Goal: Task Accomplishment & Management: Use online tool/utility

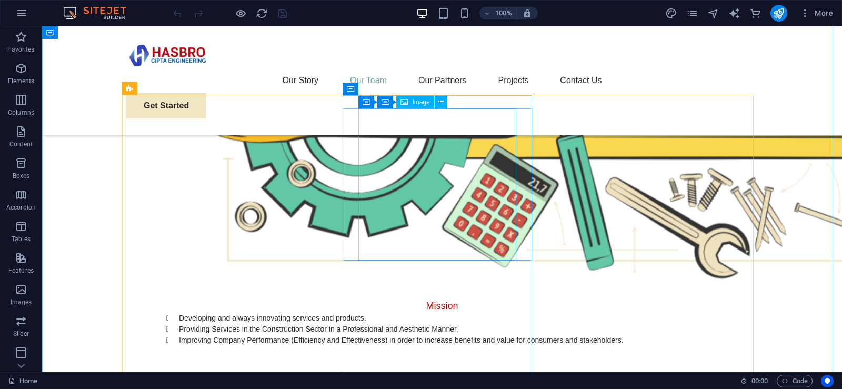
scroll to position [895, 0]
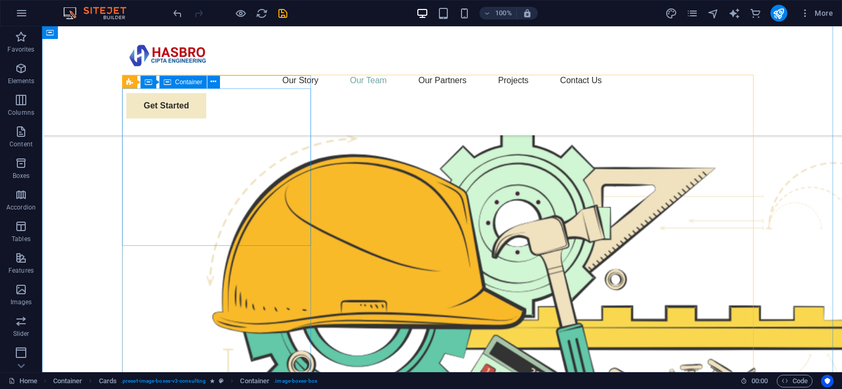
scroll to position [809, 0]
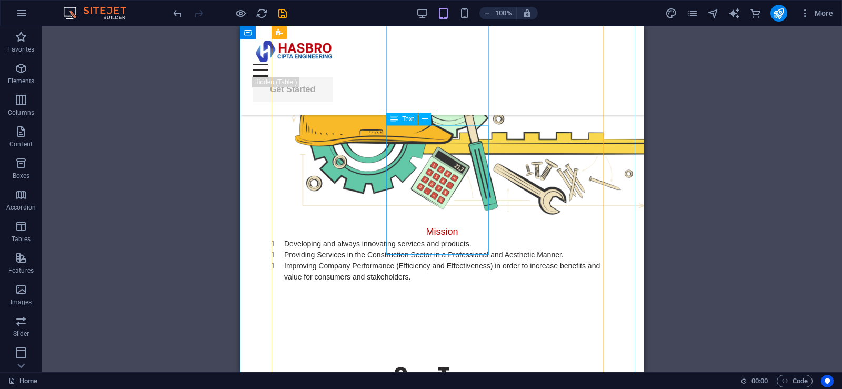
scroll to position [1011, 0]
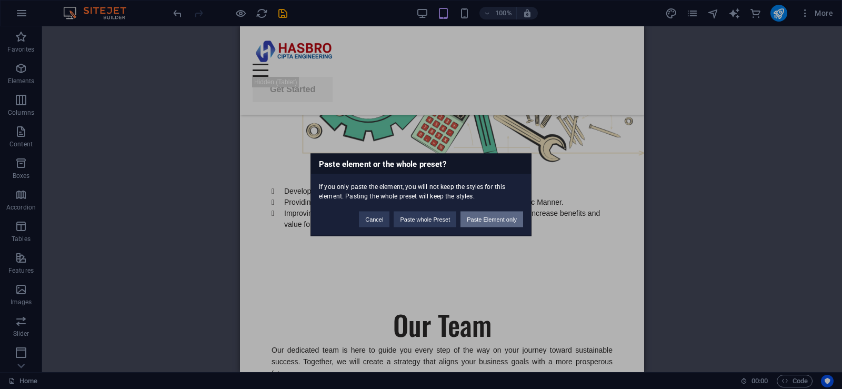
click at [495, 217] on button "Paste Element only" at bounding box center [491, 219] width 63 height 16
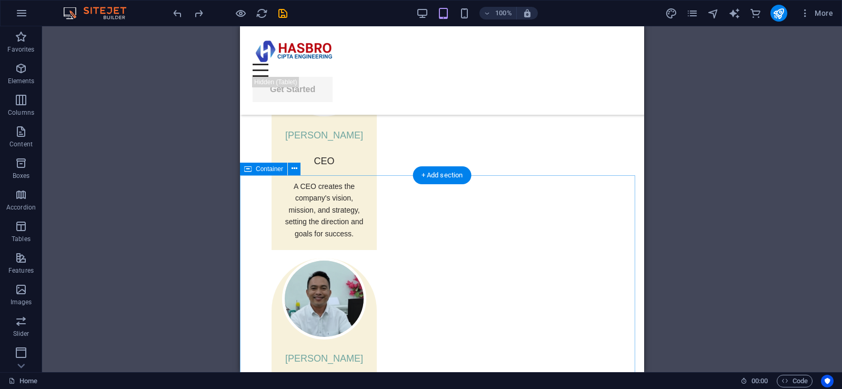
scroll to position [1014, 0]
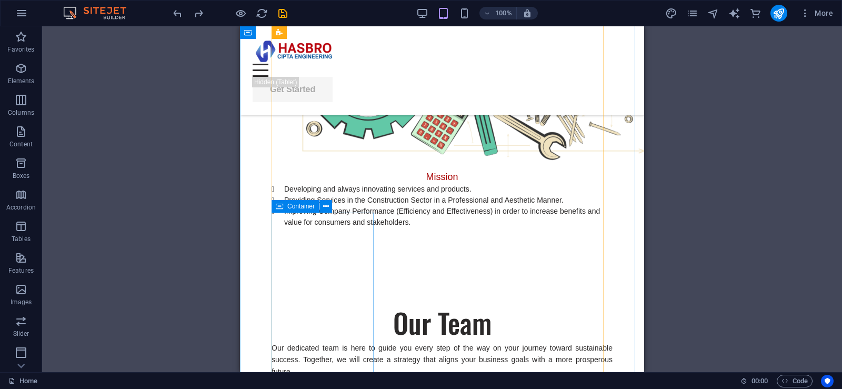
click at [276, 206] on icon at bounding box center [279, 206] width 7 height 13
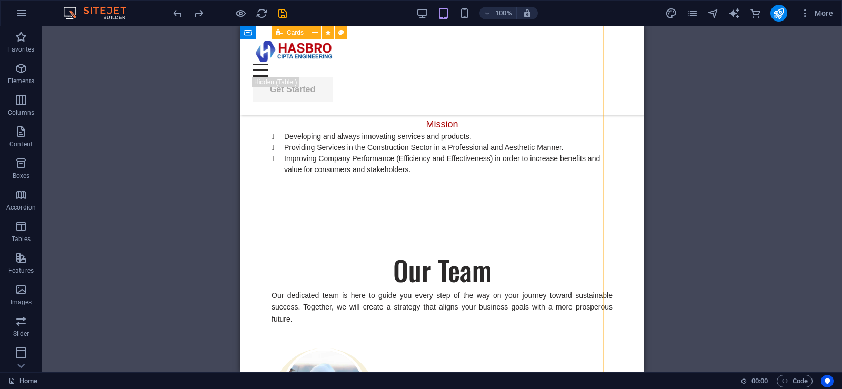
scroll to position [1119, 0]
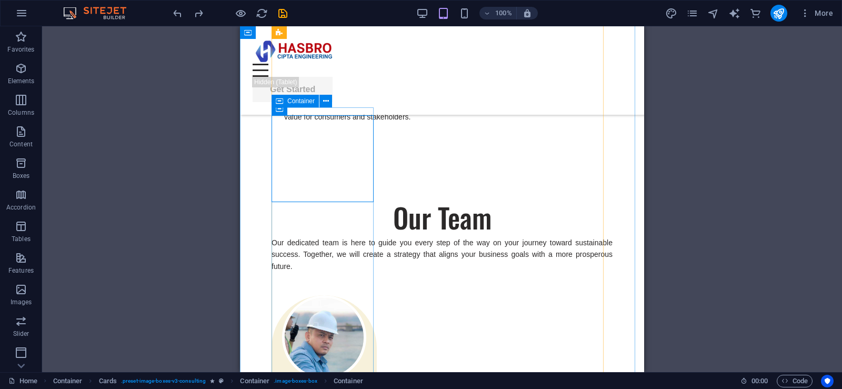
click at [280, 98] on icon at bounding box center [279, 101] width 7 height 13
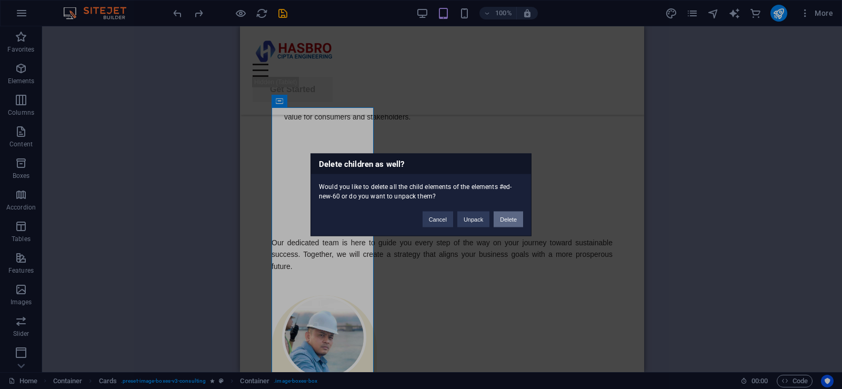
click at [513, 215] on button "Delete" at bounding box center [508, 219] width 29 height 16
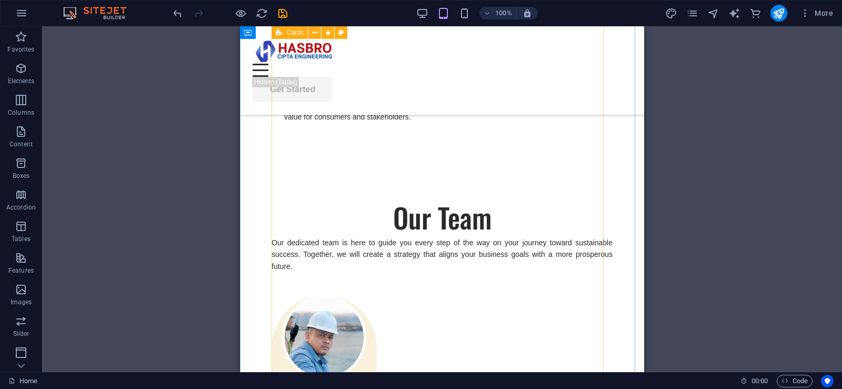
scroll to position [856, 0]
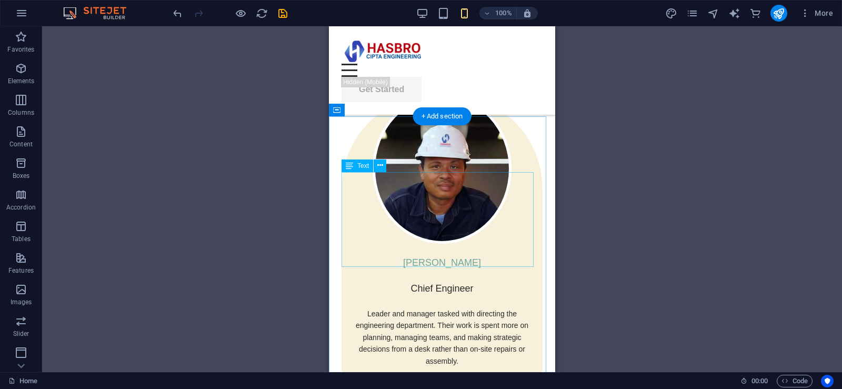
scroll to position [1961, 0]
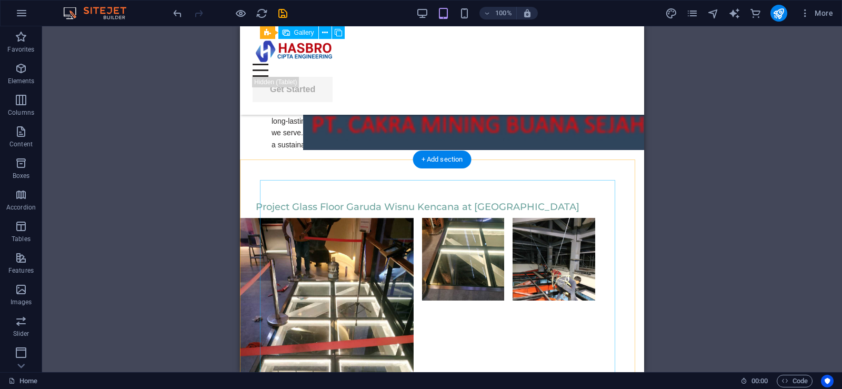
scroll to position [3329, 0]
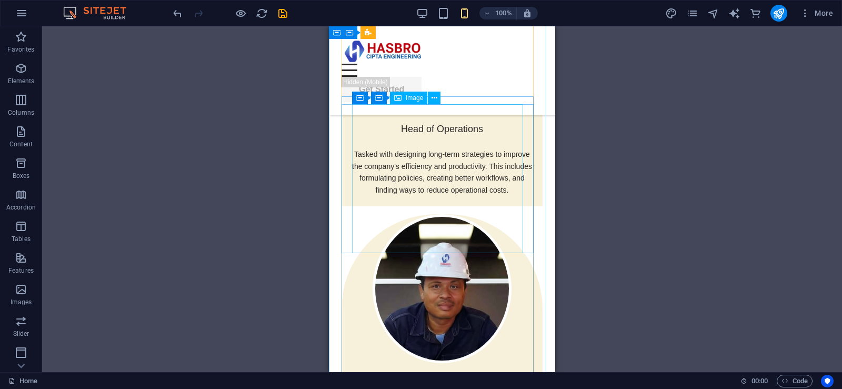
scroll to position [1814, 0]
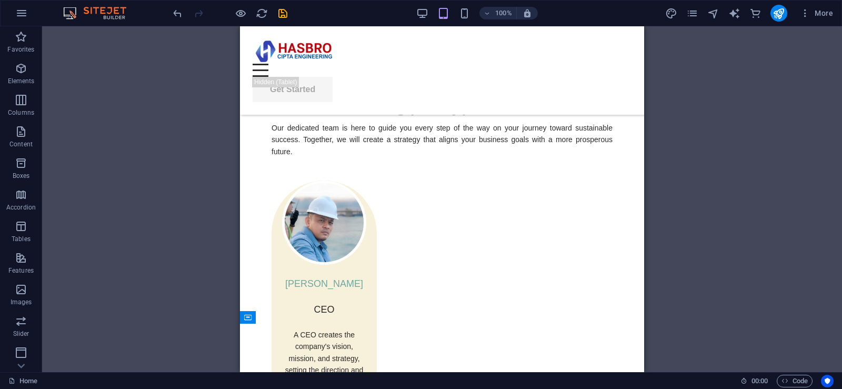
scroll to position [1095, 0]
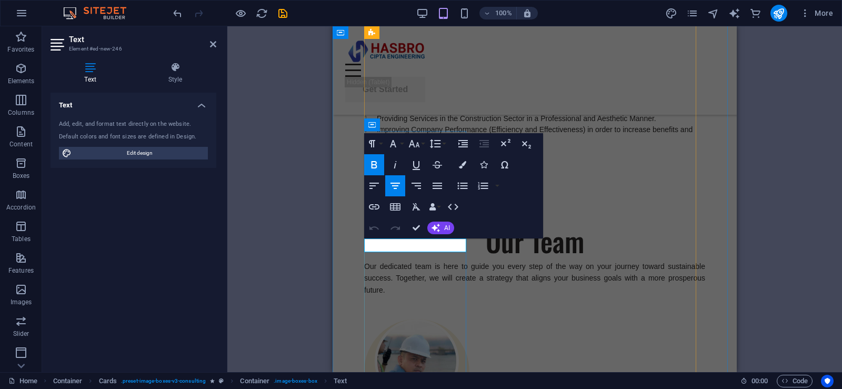
drag, startPoint x: 445, startPoint y: 243, endPoint x: 392, endPoint y: 242, distance: 52.6
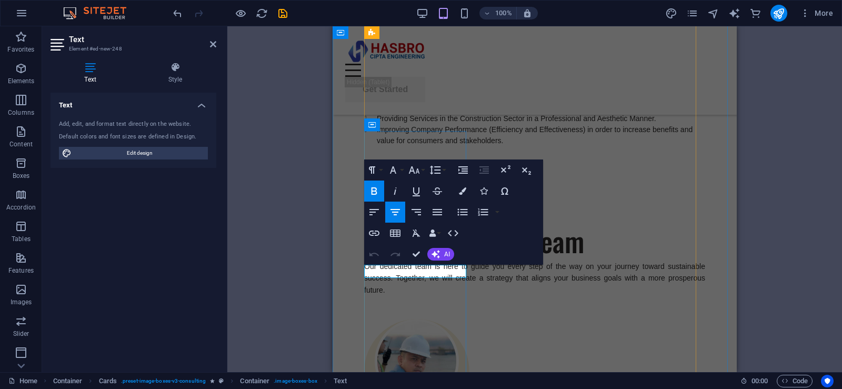
drag, startPoint x: 390, startPoint y: 269, endPoint x: 450, endPoint y: 272, distance: 59.6
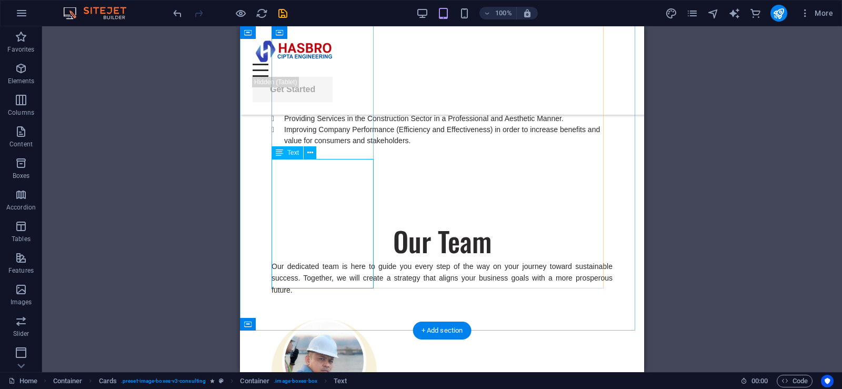
scroll to position [1253, 0]
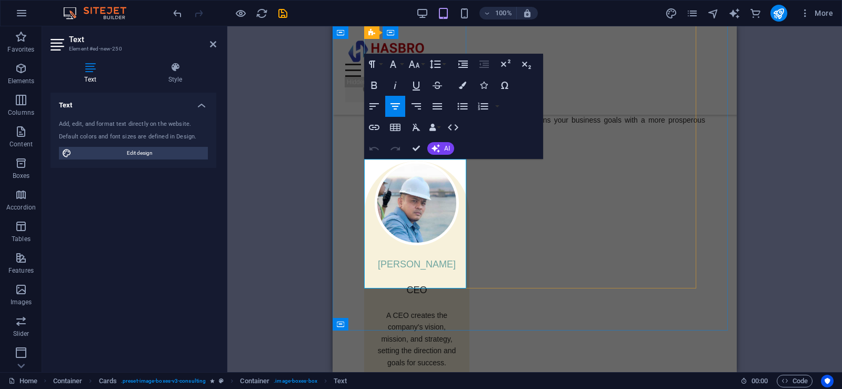
drag, startPoint x: 385, startPoint y: 165, endPoint x: 458, endPoint y: 277, distance: 133.6
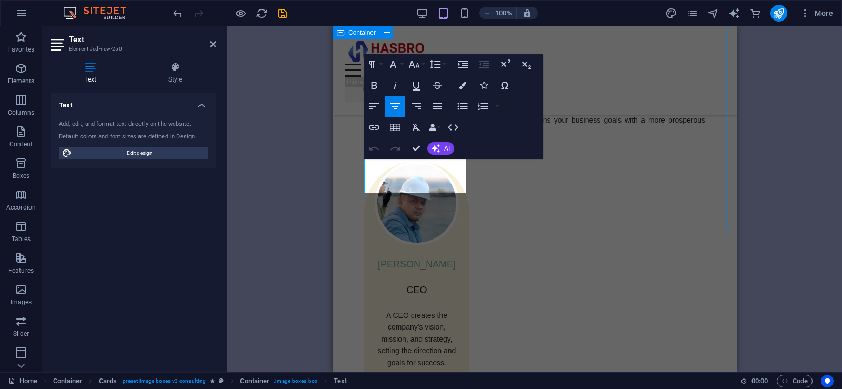
scroll to position [0, 4]
drag, startPoint x: 440, startPoint y: 178, endPoint x: 383, endPoint y: 166, distance: 58.1
click at [441, 151] on button "AI" at bounding box center [440, 148] width 27 height 13
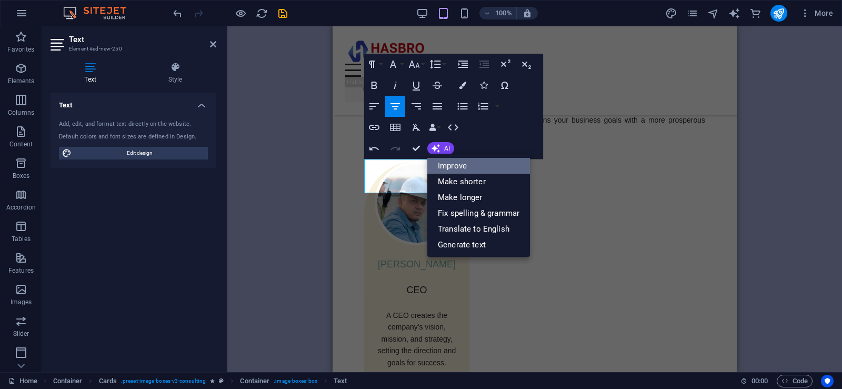
click at [468, 163] on link "Improve" at bounding box center [478, 166] width 103 height 16
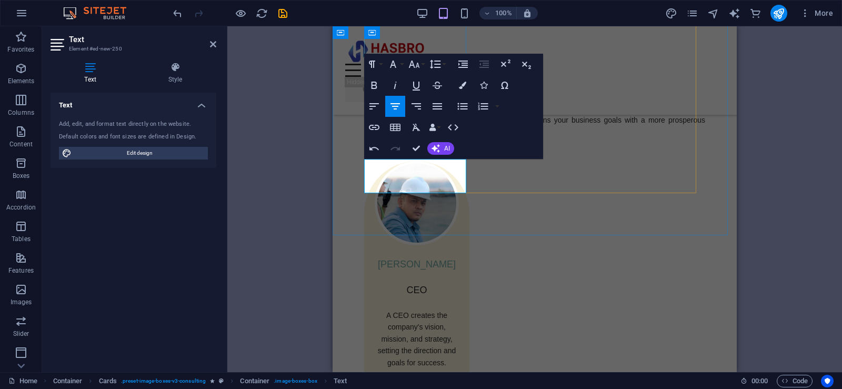
drag, startPoint x: 438, startPoint y: 178, endPoint x: 376, endPoint y: 168, distance: 63.5
click at [448, 151] on span "AI" at bounding box center [447, 148] width 6 height 6
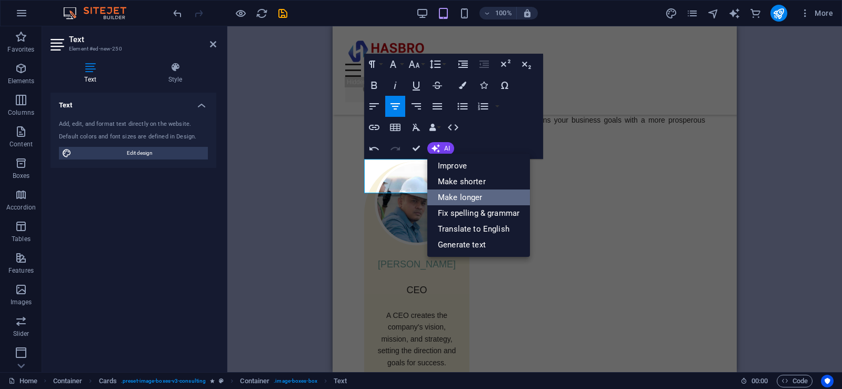
click at [495, 195] on link "Make longer" at bounding box center [478, 197] width 103 height 16
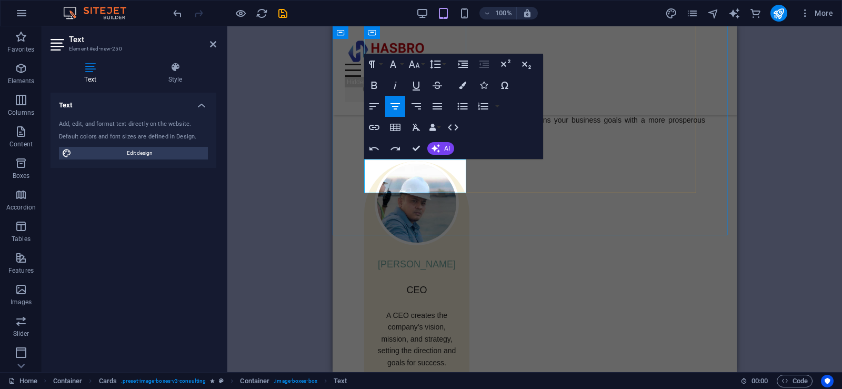
drag, startPoint x: 443, startPoint y: 176, endPoint x: 375, endPoint y: 167, distance: 68.5
click at [446, 148] on span "AI" at bounding box center [447, 148] width 6 height 6
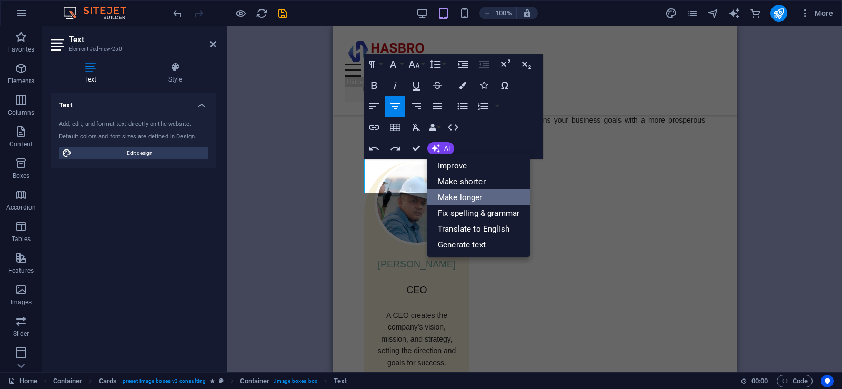
click at [468, 198] on link "Make longer" at bounding box center [478, 197] width 103 height 16
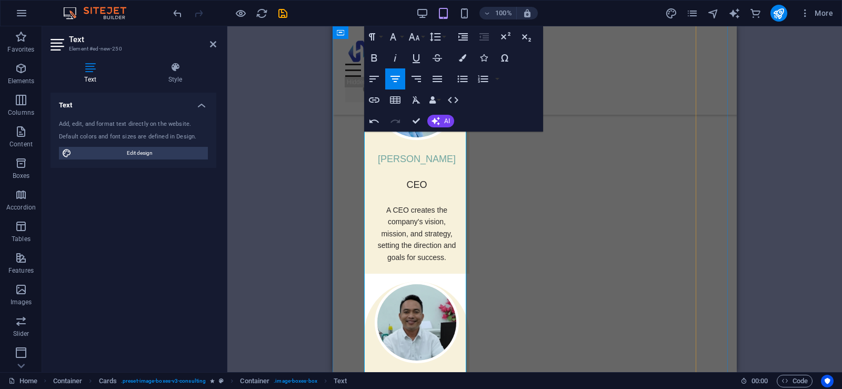
scroll to position [1200, 0]
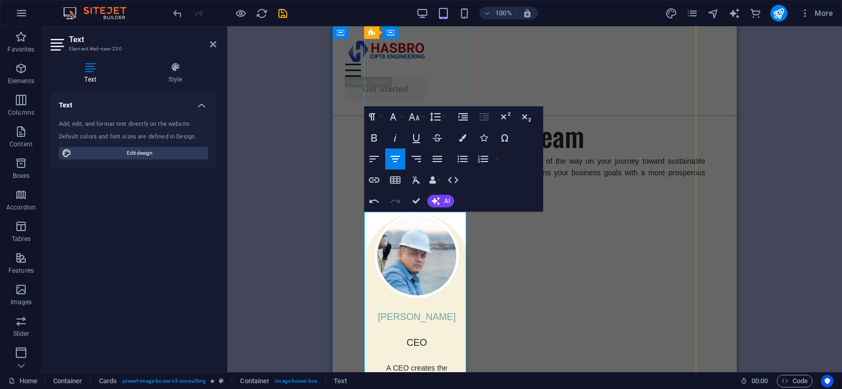
drag, startPoint x: 427, startPoint y: 249, endPoint x: 707, endPoint y: 235, distance: 280.3
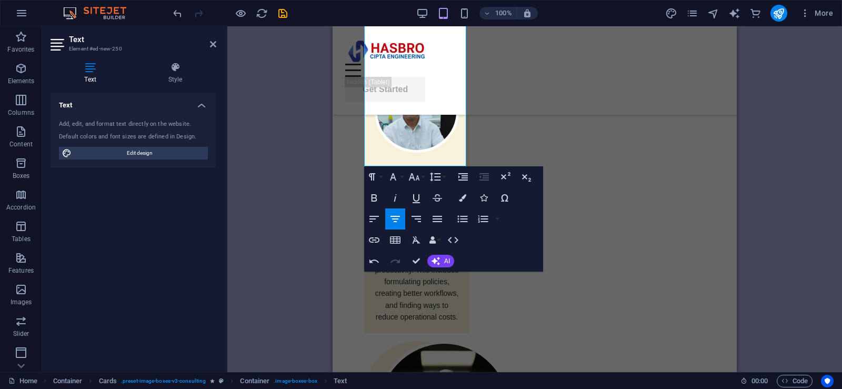
scroll to position [1621, 0]
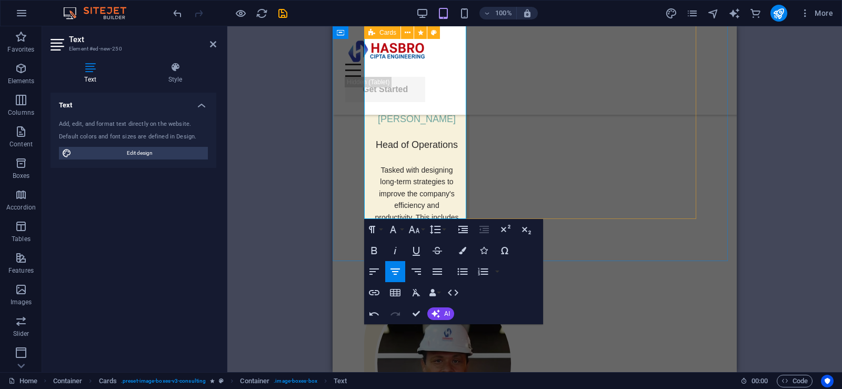
scroll to position [1516, 0]
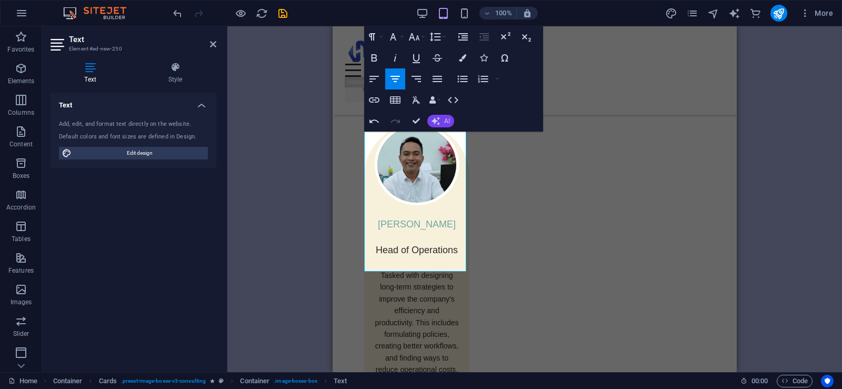
click at [446, 126] on button "AI" at bounding box center [440, 121] width 27 height 13
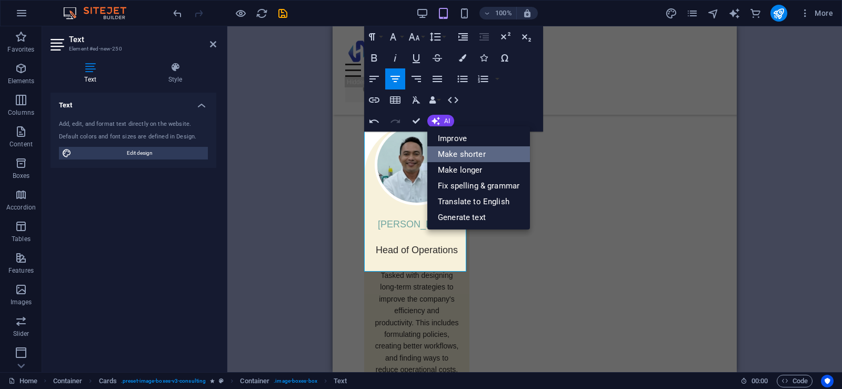
click at [481, 150] on link "Make shorter" at bounding box center [478, 154] width 103 height 16
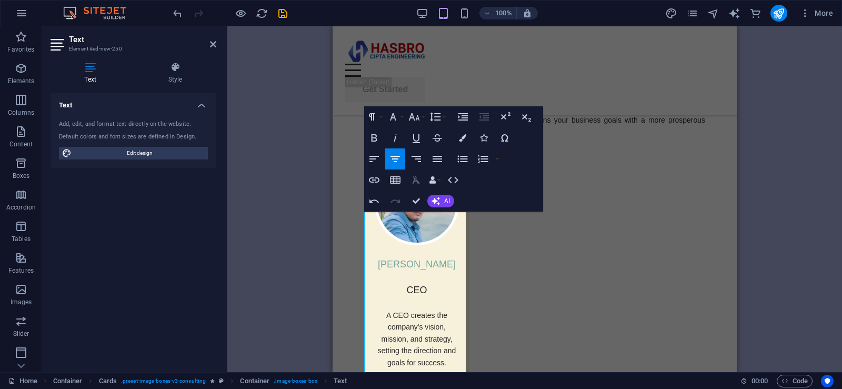
scroll to position [1200, 0]
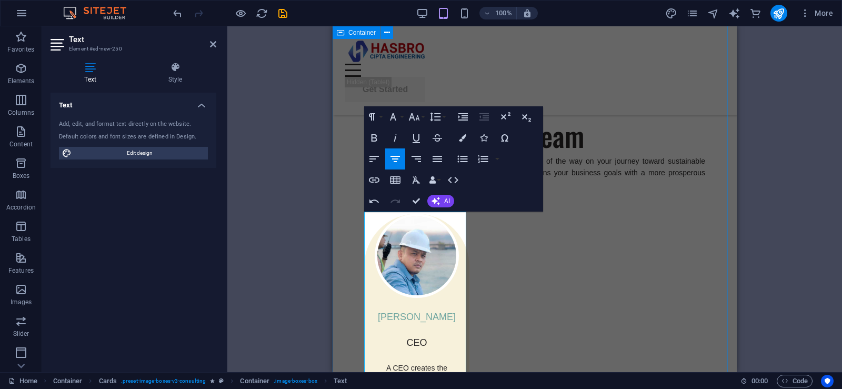
drag, startPoint x: 444, startPoint y: 231, endPoint x: 352, endPoint y: 218, distance: 93.0
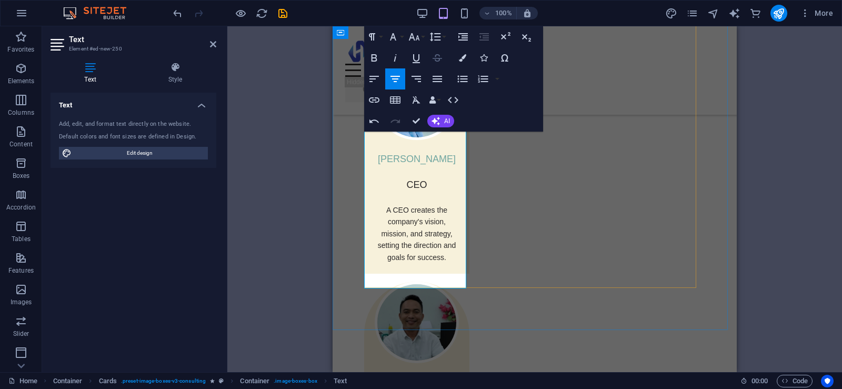
scroll to position [1411, 0]
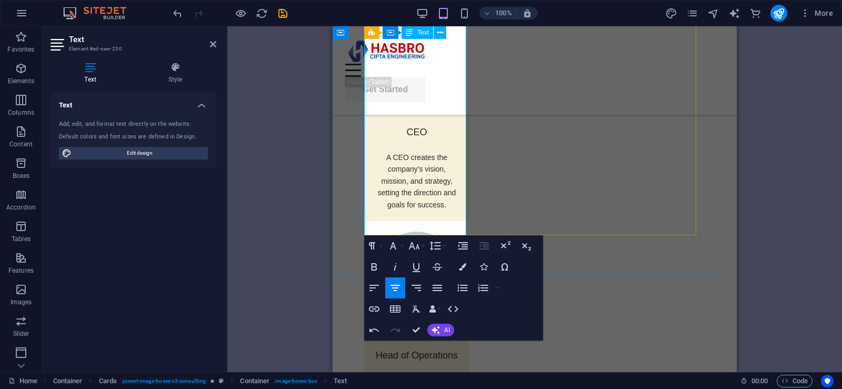
copy p "The Head of Engineering oversees all engineering activities, managing a skilled…"
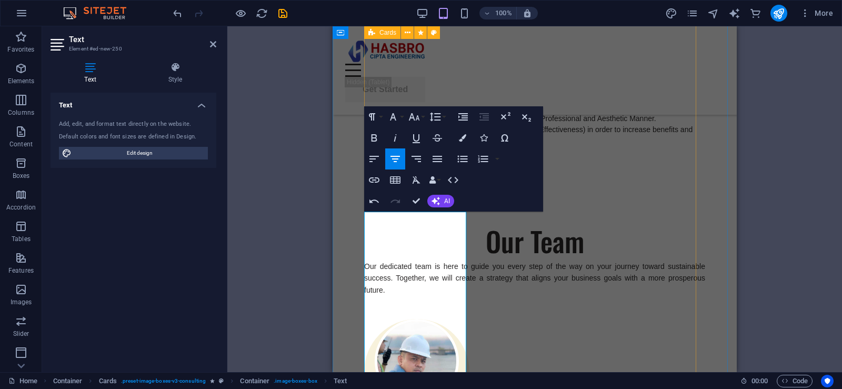
scroll to position [1200, 0]
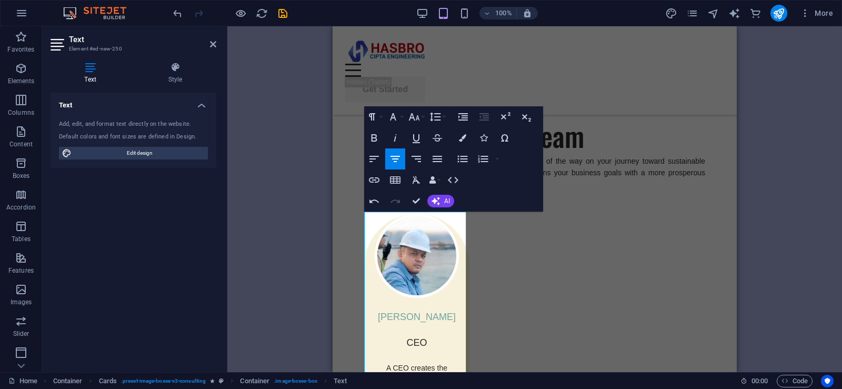
click at [768, 175] on div "H1 Banner Banner Container Menu Bar Menu Text Container H2 Text Container Image…" at bounding box center [534, 199] width 615 height 346
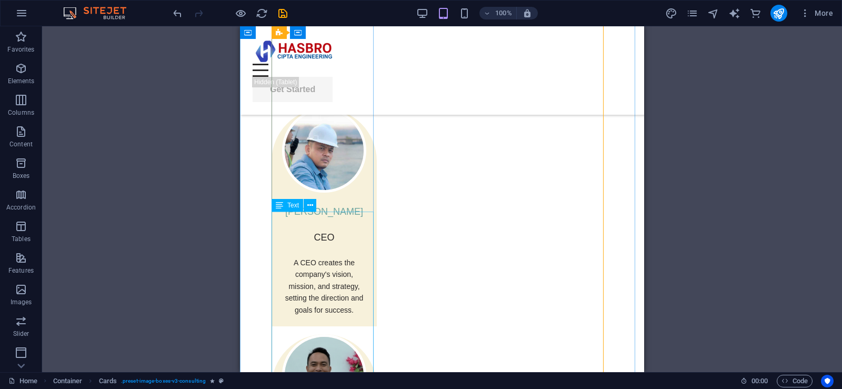
scroll to position [1148, 0]
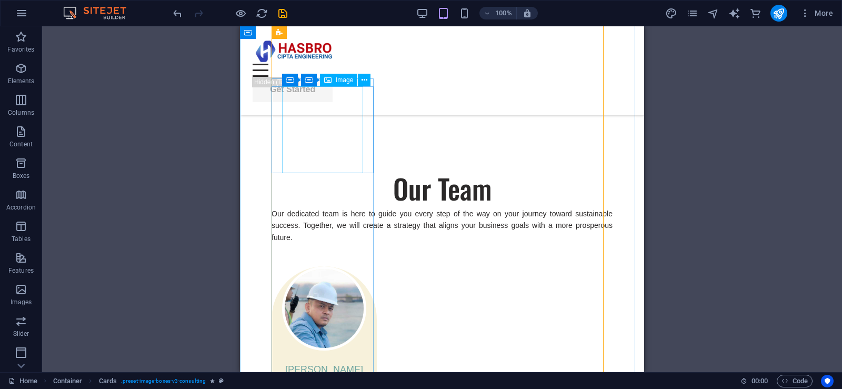
select select "px"
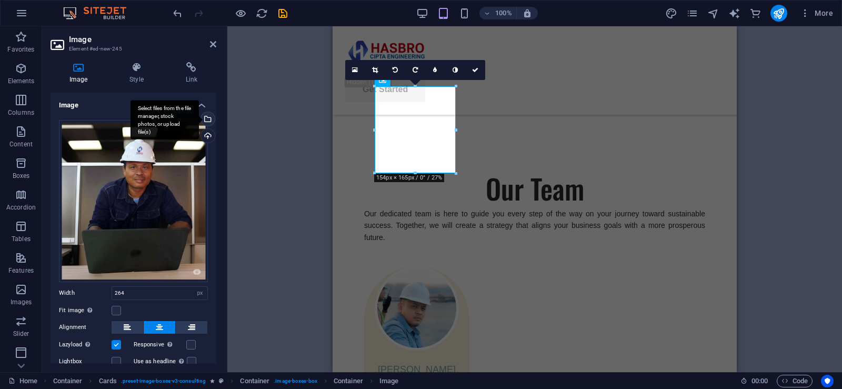
click at [199, 117] on div "Select files from the file manager, stock photos, or upload file(s)" at bounding box center [165, 119] width 68 height 39
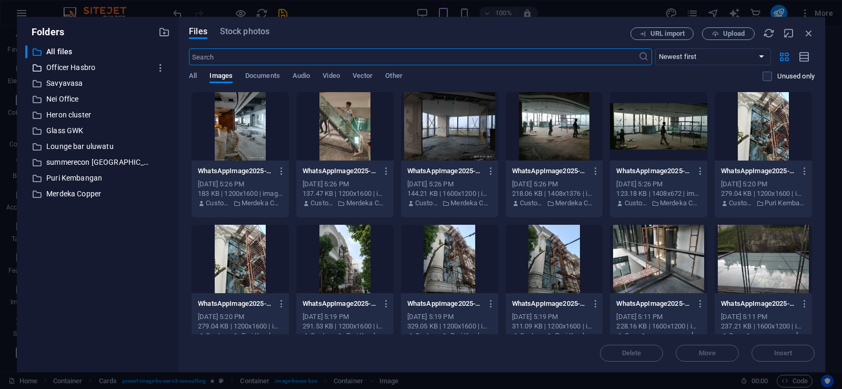
click at [86, 64] on p "Officer Hasbro" at bounding box center [98, 68] width 104 height 12
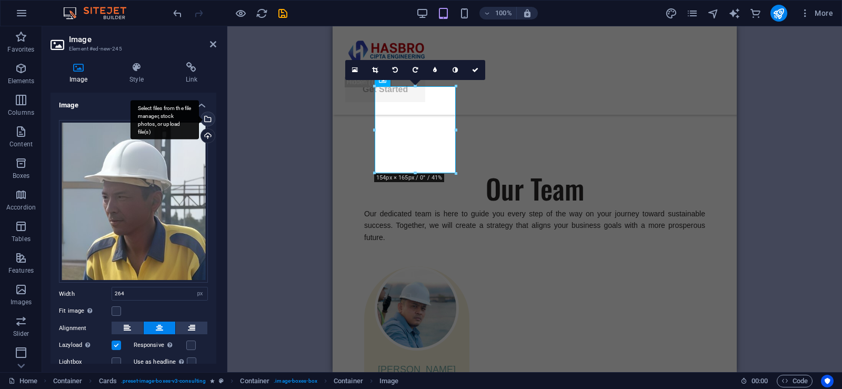
click at [207, 120] on div "Select files from the file manager, stock photos, or upload file(s)" at bounding box center [207, 120] width 16 height 16
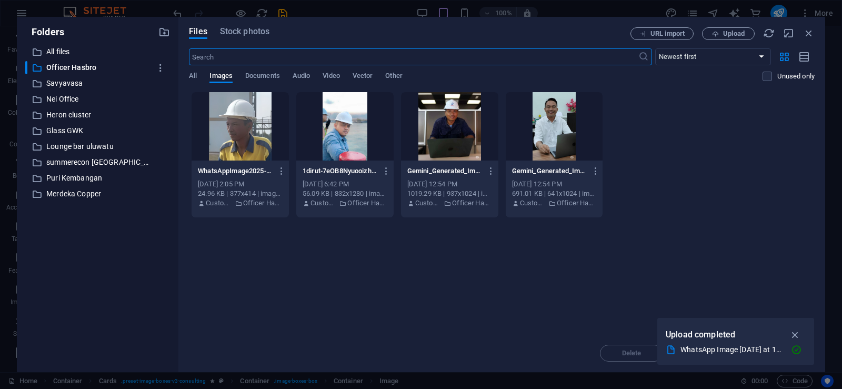
click at [238, 134] on div at bounding box center [240, 126] width 97 height 68
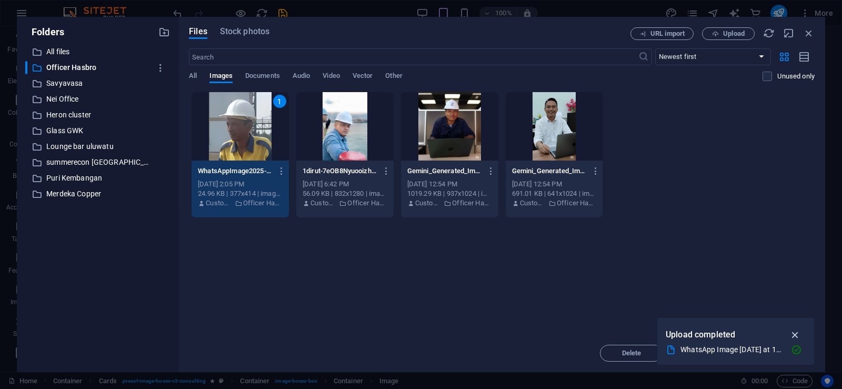
click at [792, 330] on icon "button" at bounding box center [795, 335] width 12 height 12
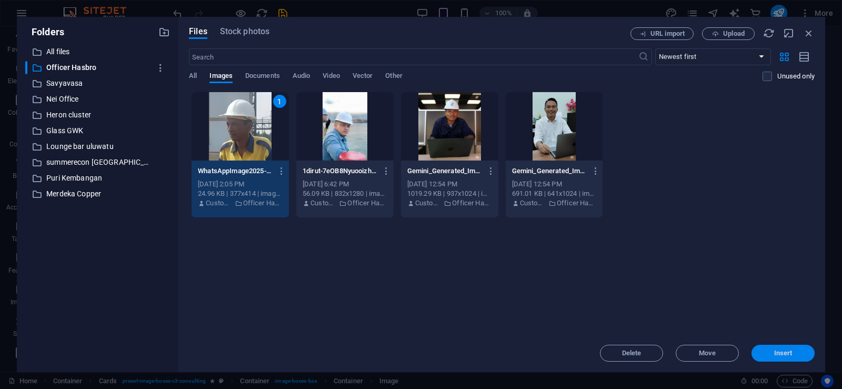
click at [780, 353] on span "Insert" at bounding box center [783, 353] width 18 height 6
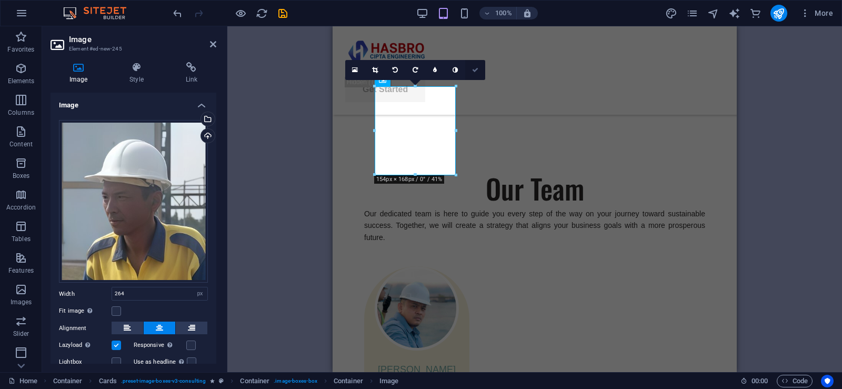
click at [475, 68] on icon at bounding box center [475, 70] width 6 height 6
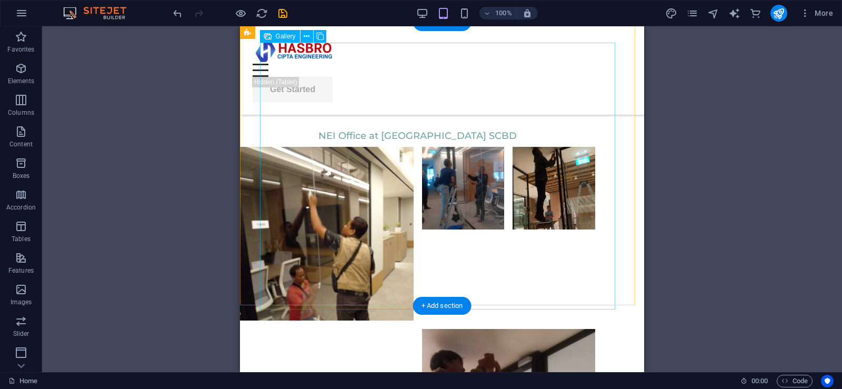
scroll to position [4832, 0]
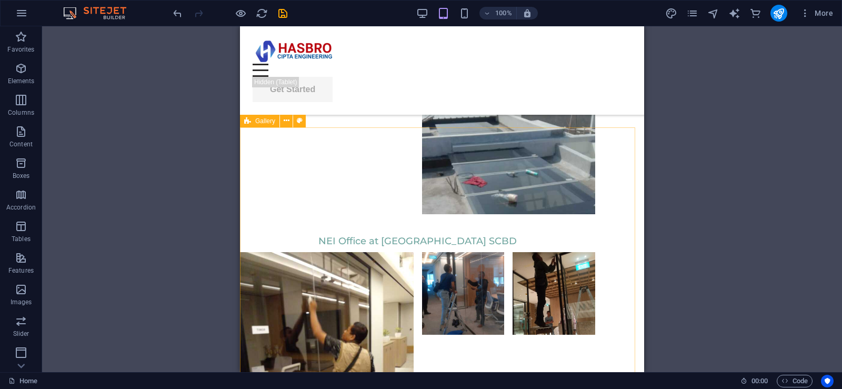
click at [247, 123] on icon at bounding box center [247, 121] width 7 height 13
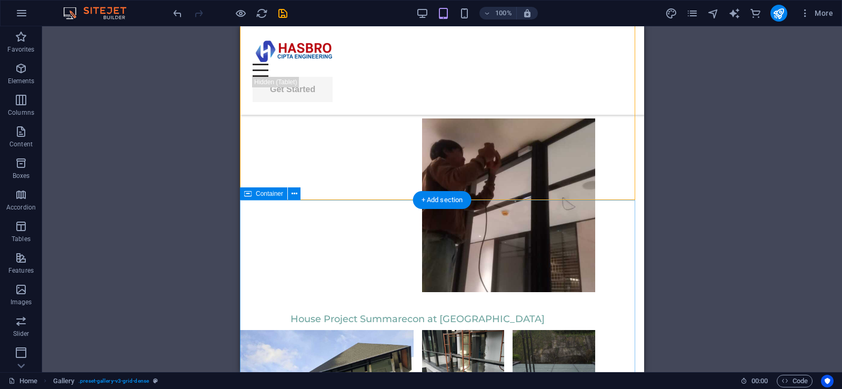
scroll to position [5042, 0]
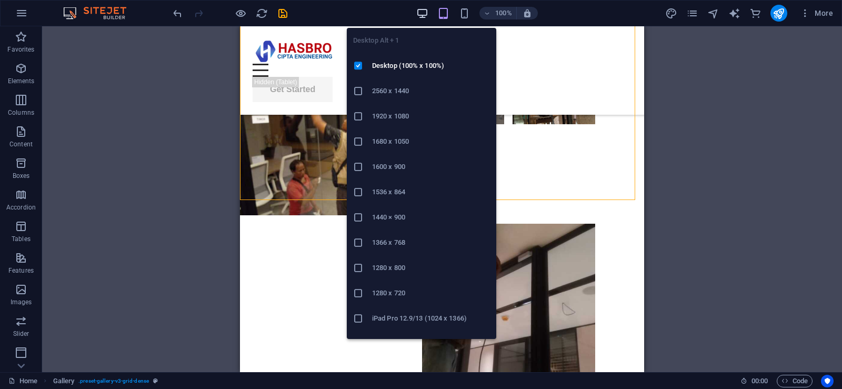
click at [427, 16] on icon "button" at bounding box center [422, 13] width 12 height 12
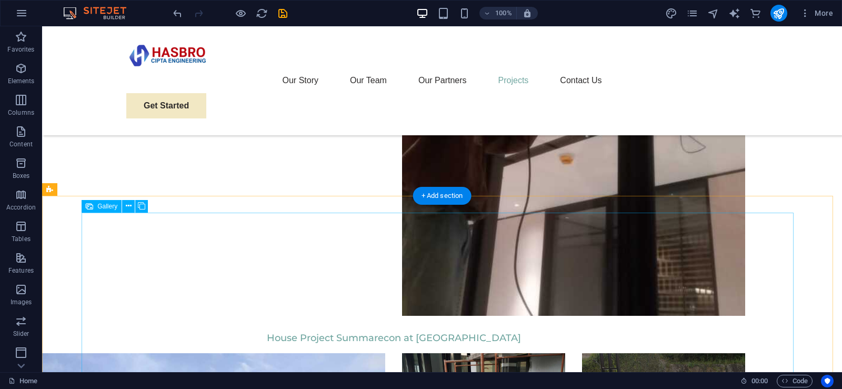
scroll to position [6545, 0]
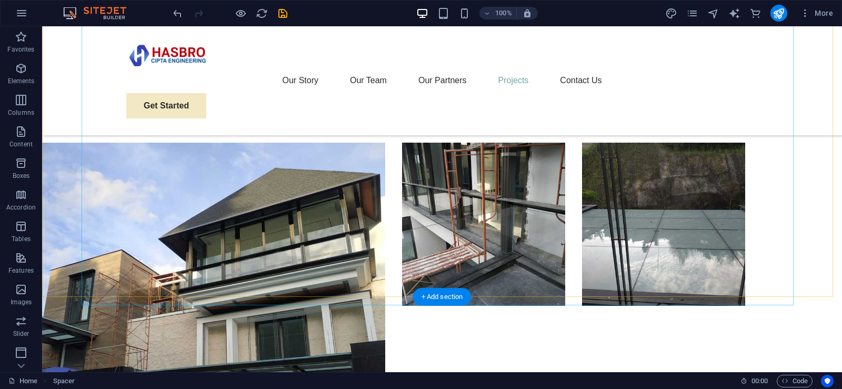
scroll to position [6860, 0]
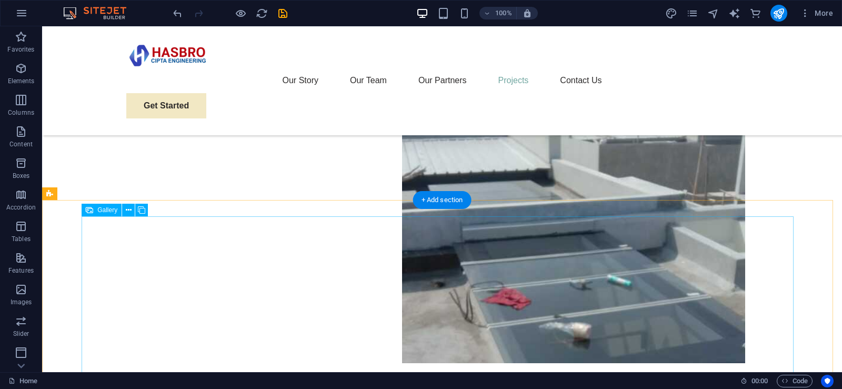
scroll to position [5755, 0]
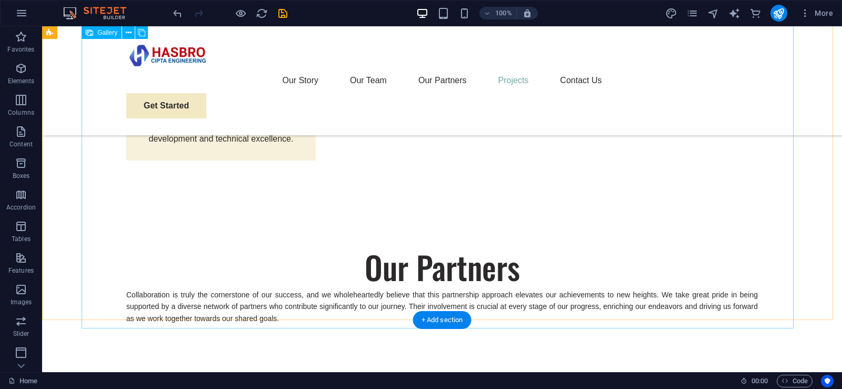
scroll to position [2966, 0]
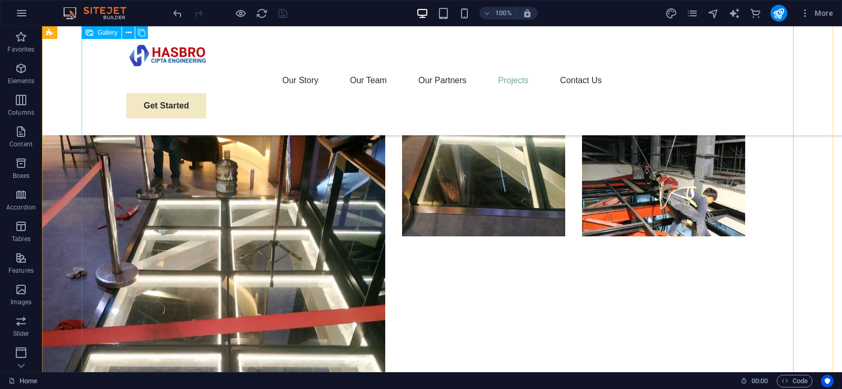
scroll to position [4124, 0]
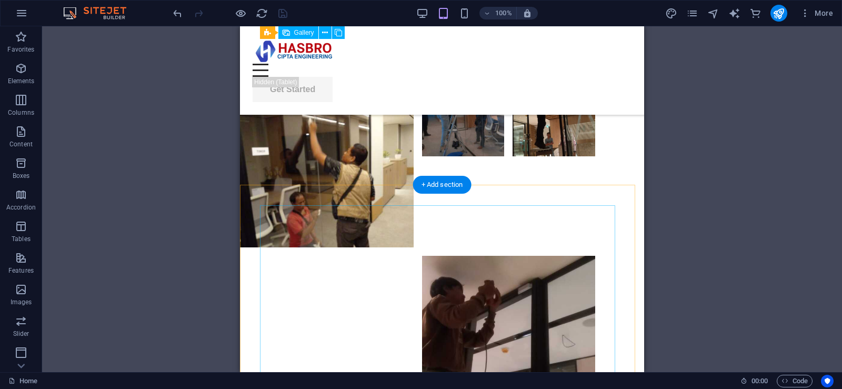
scroll to position [4747, 0]
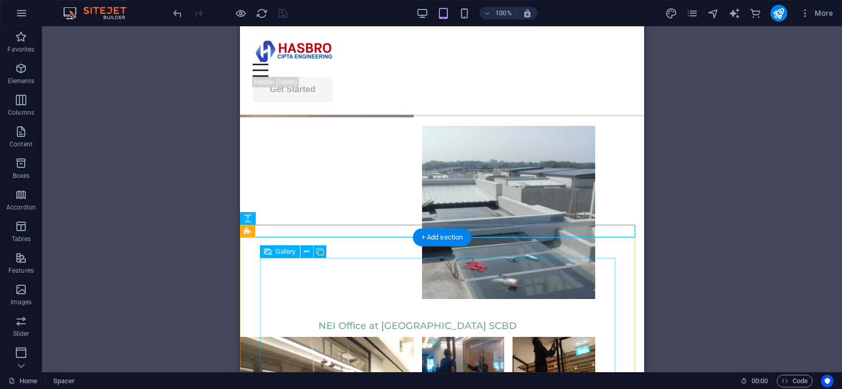
scroll to position [5010, 0]
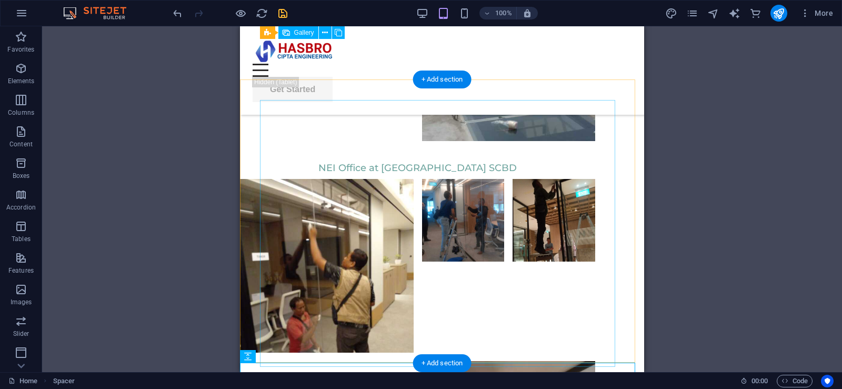
scroll to position [4800, 0]
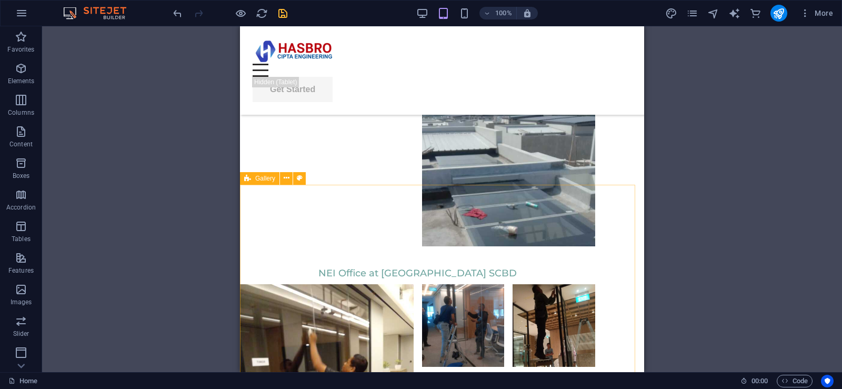
click at [249, 181] on icon at bounding box center [247, 178] width 7 height 13
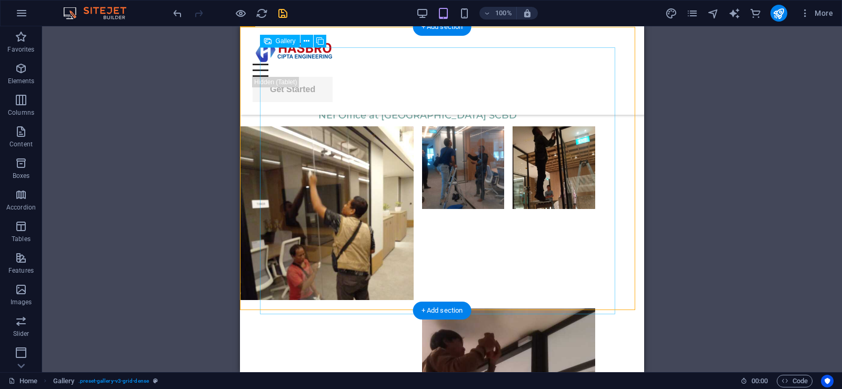
scroll to position [5063, 0]
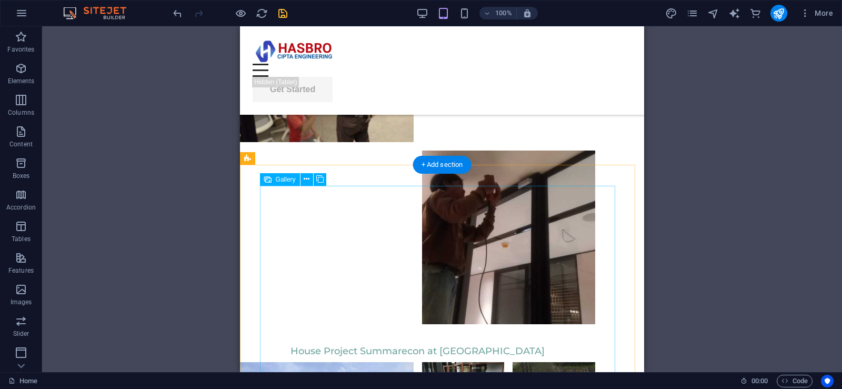
scroll to position [5010, 0]
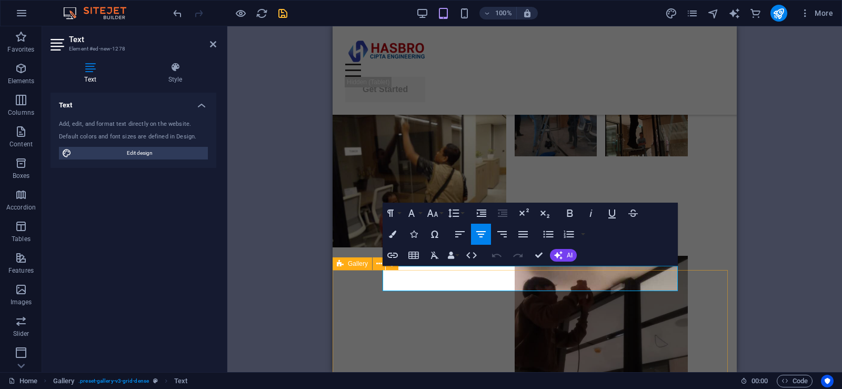
drag, startPoint x: 390, startPoint y: 284, endPoint x: 689, endPoint y: 285, distance: 299.4
drag, startPoint x: 420, startPoint y: 286, endPoint x: 699, endPoint y: 286, distance: 278.9
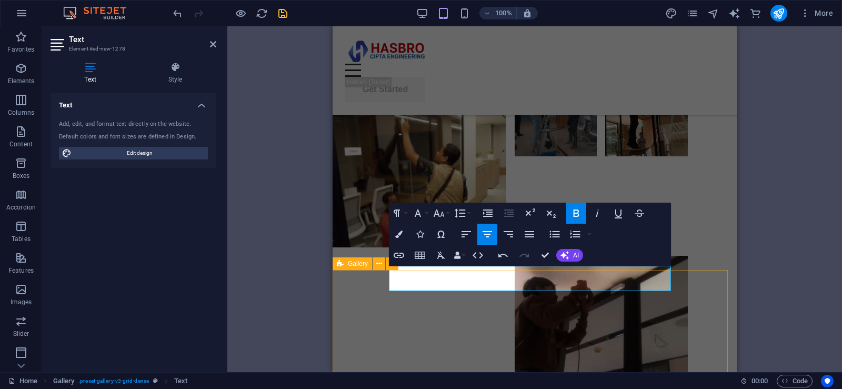
drag, startPoint x: 426, startPoint y: 286, endPoint x: 382, endPoint y: 290, distance: 44.4
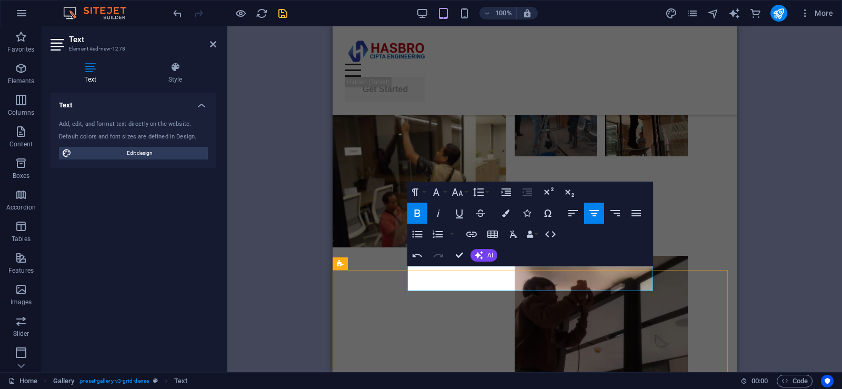
drag, startPoint x: 407, startPoint y: 282, endPoint x: 448, endPoint y: 274, distance: 41.8
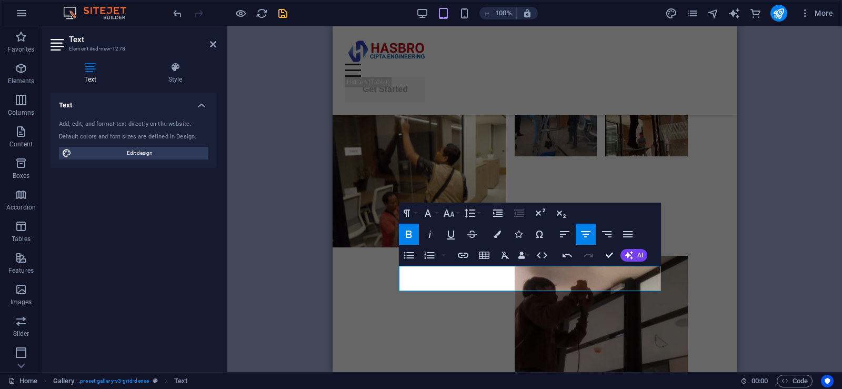
click at [778, 238] on div "H1 Banner Banner Container Menu Bar Menu Text Container H2 Text Container Image…" at bounding box center [534, 199] width 615 height 346
click at [208, 46] on header "Text Element #ed-new-1278" at bounding box center [134, 39] width 166 height 27
click at [213, 43] on icon at bounding box center [213, 44] width 6 height 8
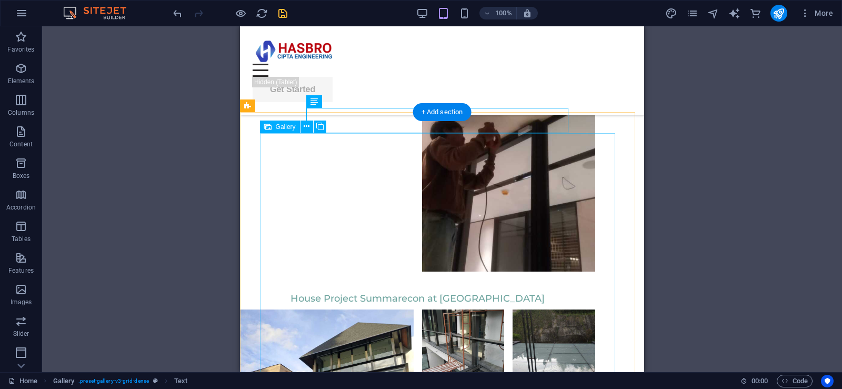
scroll to position [5221, 0]
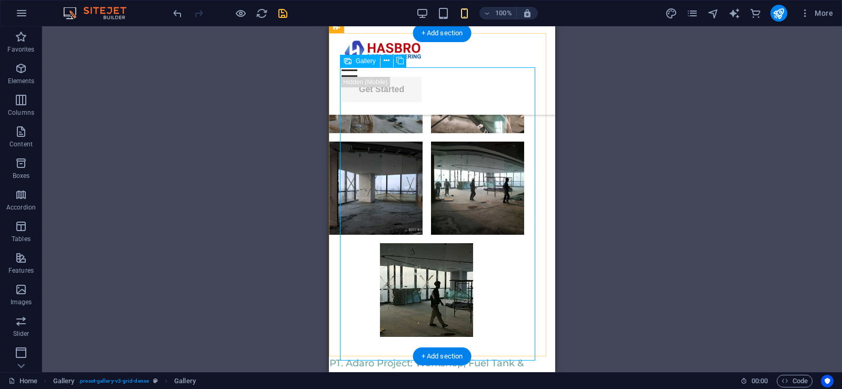
scroll to position [5495, 0]
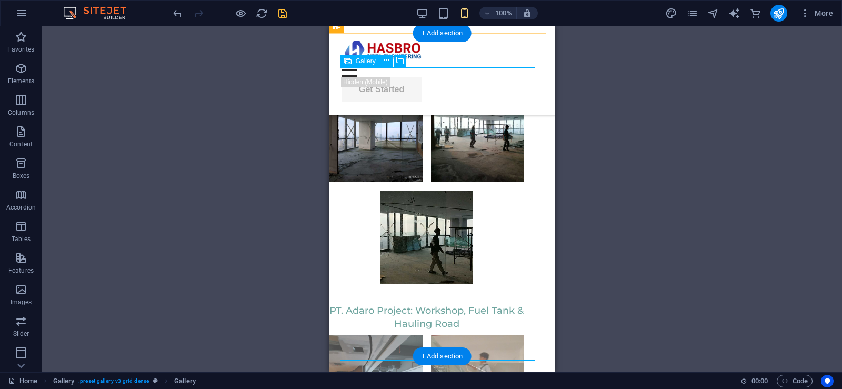
select select "4"
select select "%"
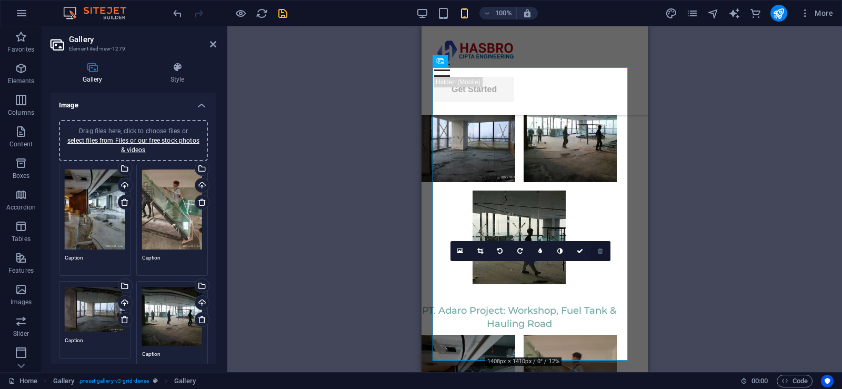
click at [596, 252] on link at bounding box center [600, 251] width 20 height 20
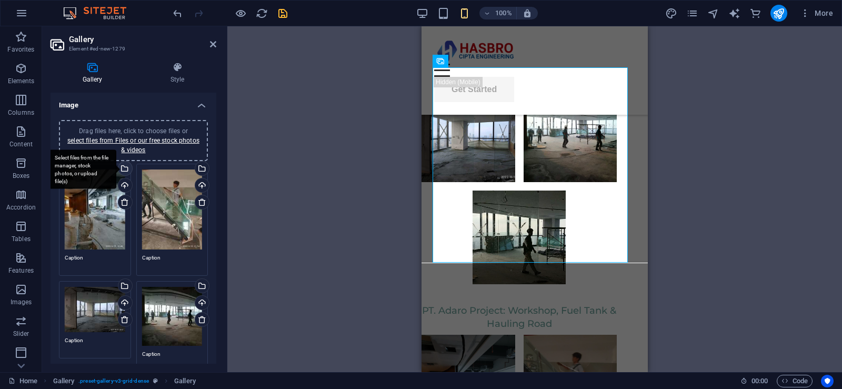
click at [126, 169] on div "Select files from the file manager, stock photos, or upload file(s)" at bounding box center [124, 170] width 16 height 16
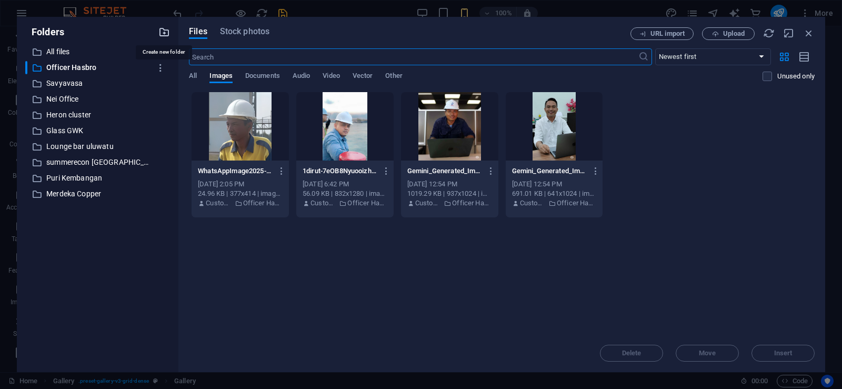
click at [167, 32] on icon "button" at bounding box center [164, 32] width 12 height 12
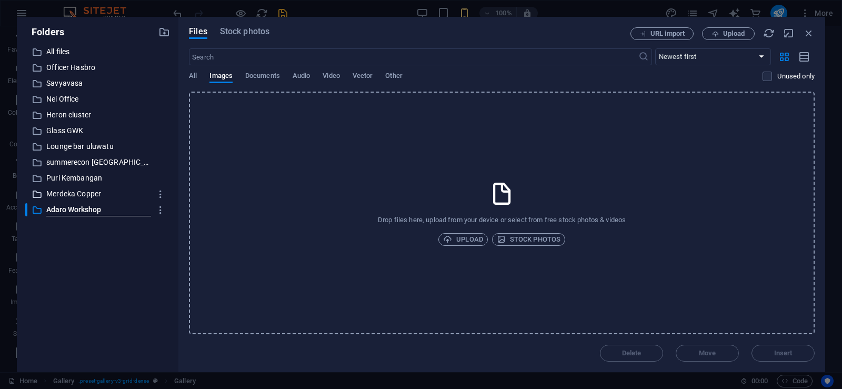
type input "Adaro Workshop"
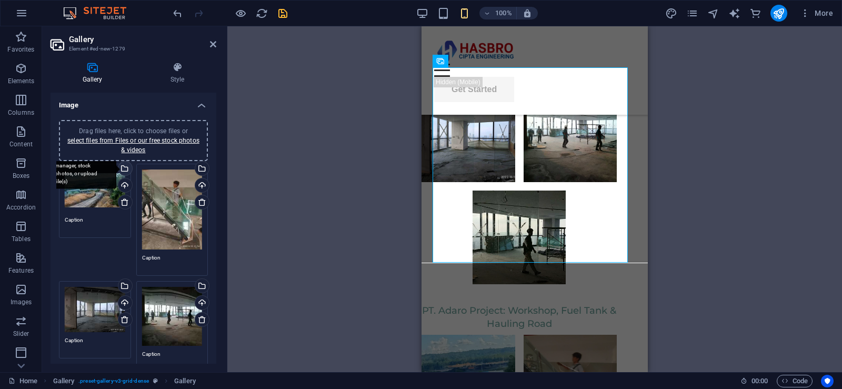
click at [125, 167] on div "Select files from the file manager, stock photos, or upload file(s)" at bounding box center [124, 170] width 16 height 16
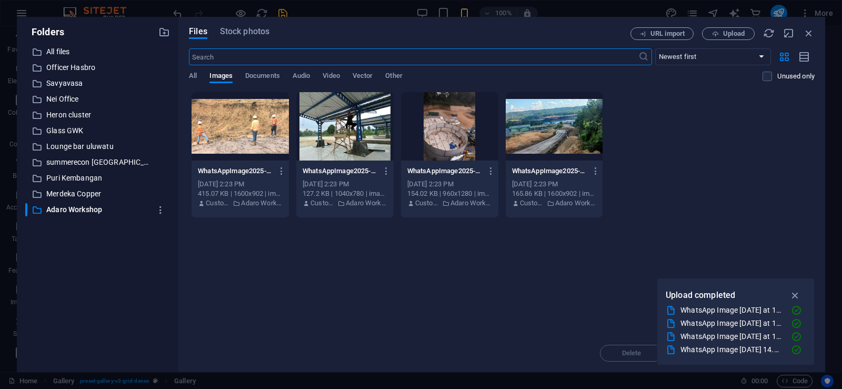
click at [358, 122] on div at bounding box center [344, 126] width 97 height 68
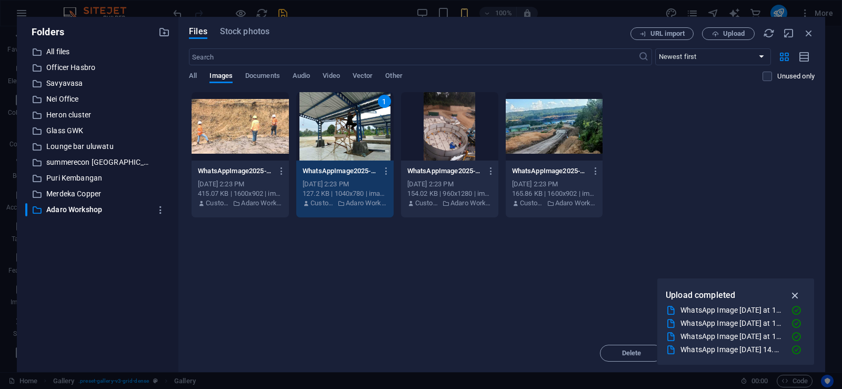
click at [794, 295] on icon "button" at bounding box center [795, 295] width 12 height 12
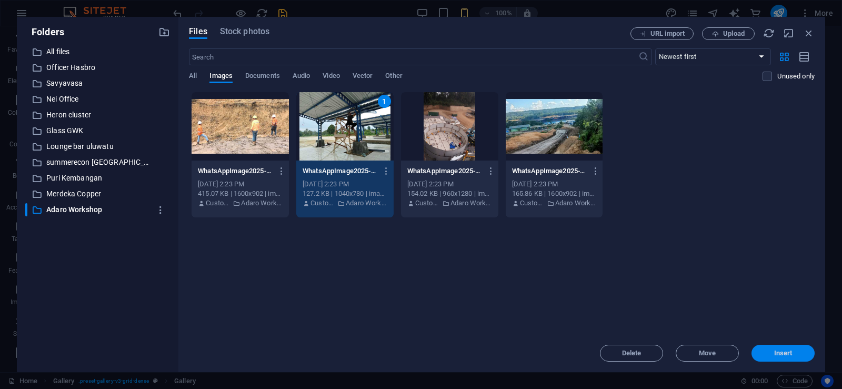
click at [788, 353] on span "Insert" at bounding box center [783, 353] width 18 height 6
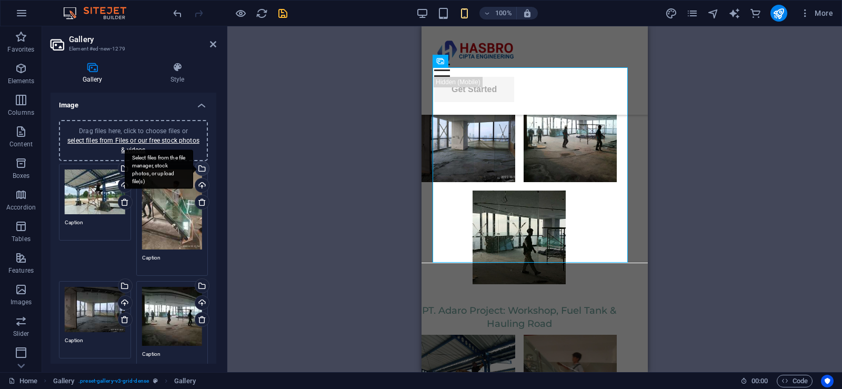
click at [199, 169] on div "Select files from the file manager, stock photos, or upload file(s)" at bounding box center [201, 170] width 16 height 16
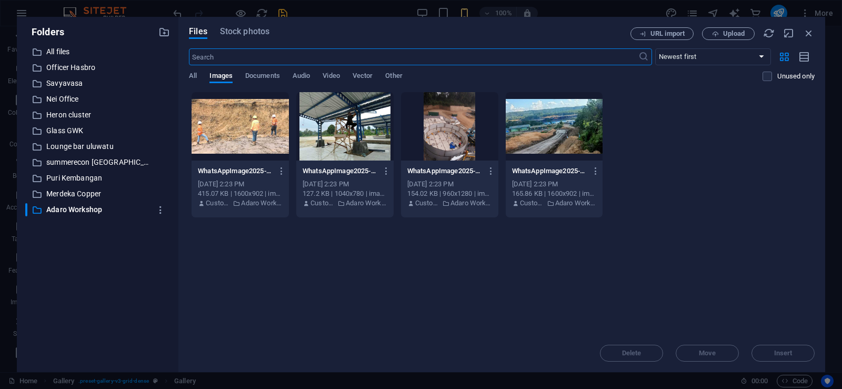
drag, startPoint x: 229, startPoint y: 123, endPoint x: 295, endPoint y: 145, distance: 69.7
click at [229, 123] on div at bounding box center [240, 126] width 97 height 68
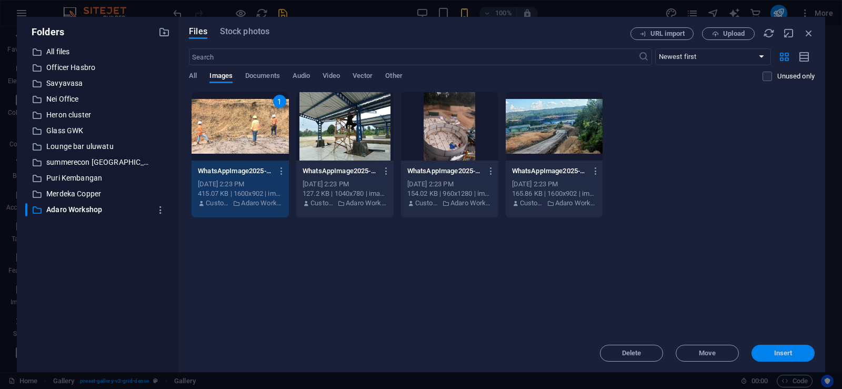
click at [796, 356] on button "Insert" at bounding box center [783, 353] width 63 height 17
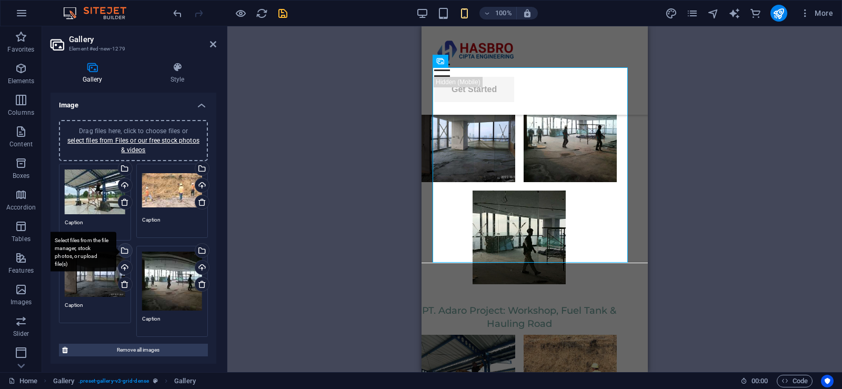
click at [122, 285] on icon at bounding box center [125, 284] width 8 height 8
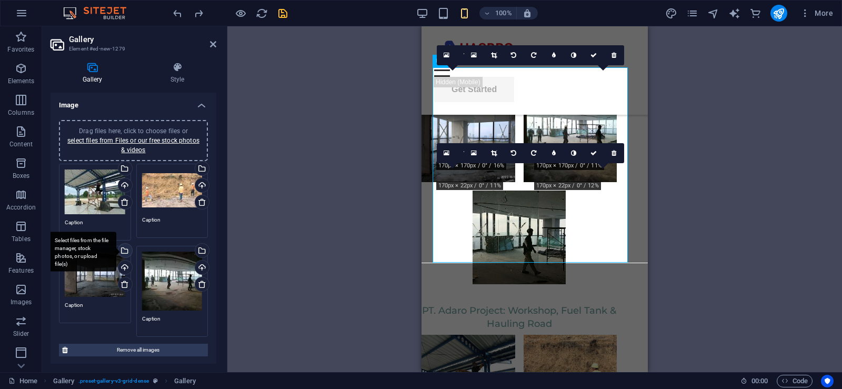
click at [124, 251] on div "Select files from the file manager, stock photos, or upload file(s)" at bounding box center [124, 252] width 16 height 16
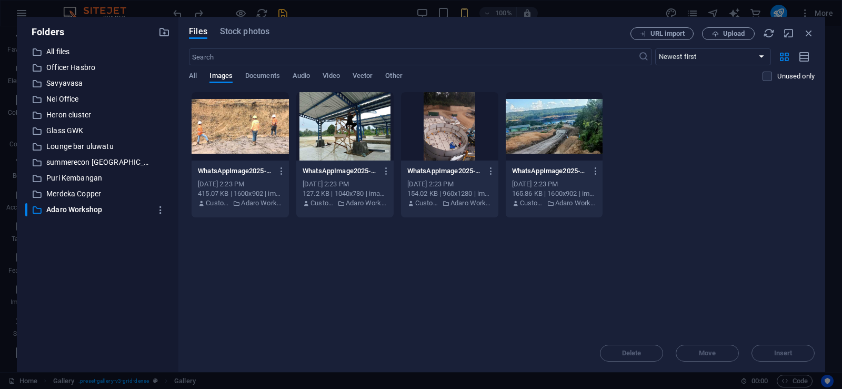
click at [458, 137] on div at bounding box center [449, 126] width 97 height 68
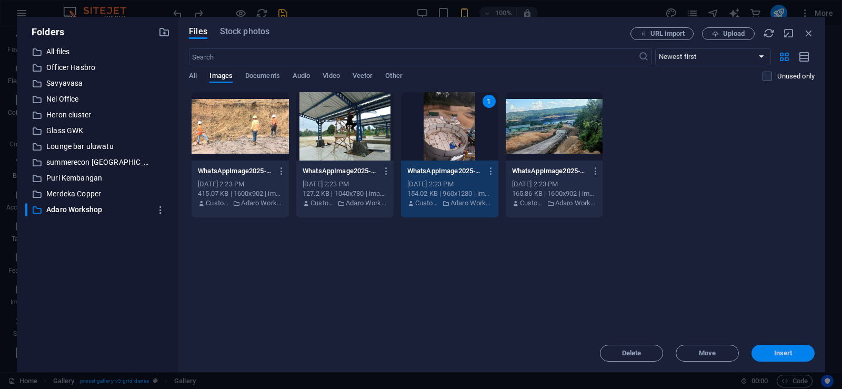
click at [788, 350] on span "Insert" at bounding box center [783, 353] width 18 height 6
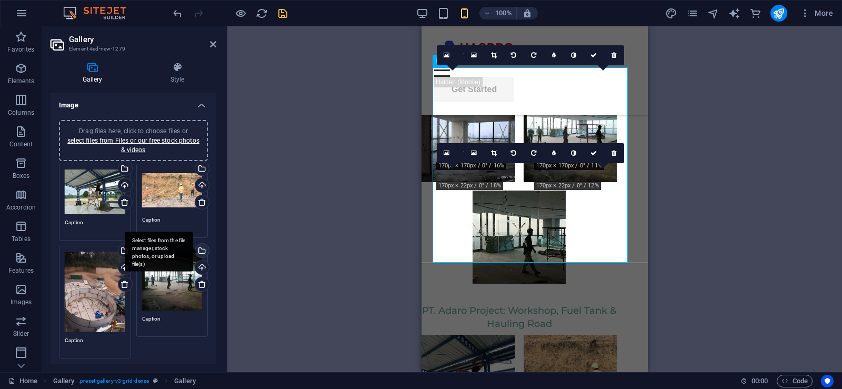
click at [202, 251] on div "Select files from the file manager, stock photos, or upload file(s)" at bounding box center [201, 252] width 16 height 16
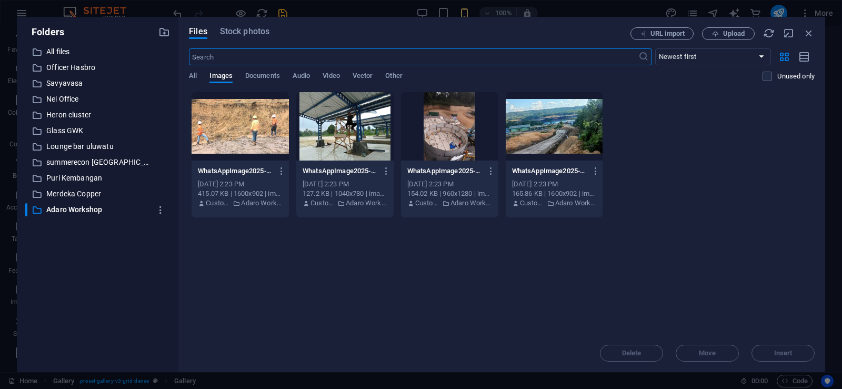
click at [574, 133] on div at bounding box center [554, 126] width 97 height 68
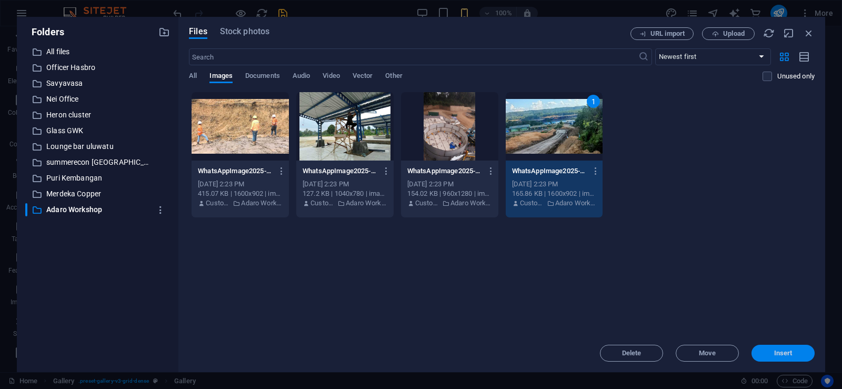
drag, startPoint x: 780, startPoint y: 356, endPoint x: 149, endPoint y: 251, distance: 639.7
click at [780, 356] on span "Insert" at bounding box center [783, 353] width 18 height 6
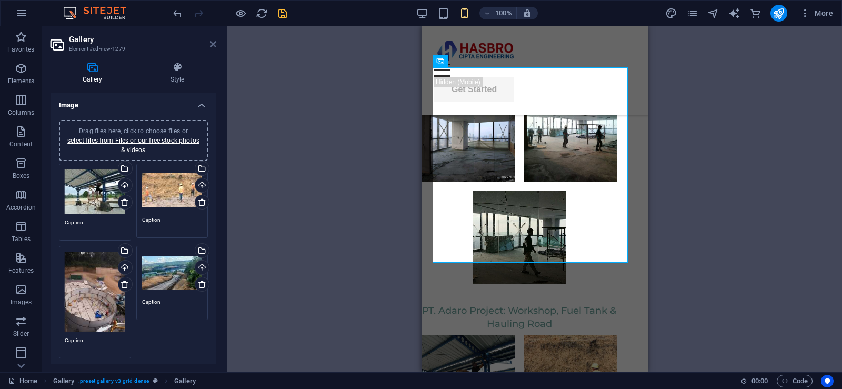
click at [212, 45] on icon at bounding box center [213, 44] width 6 height 8
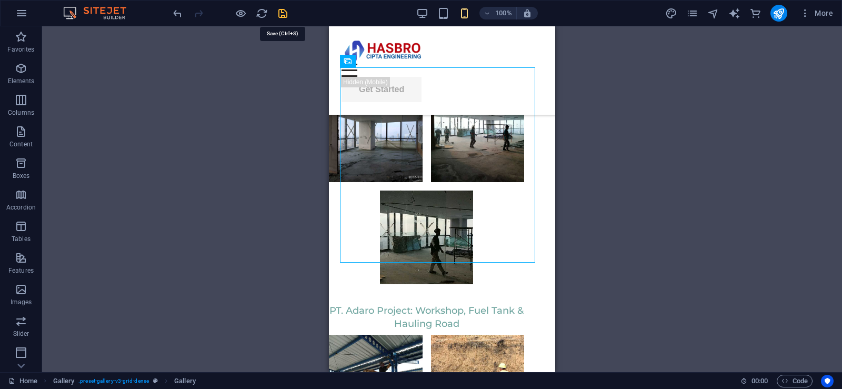
click at [285, 14] on icon "save" at bounding box center [283, 13] width 12 height 12
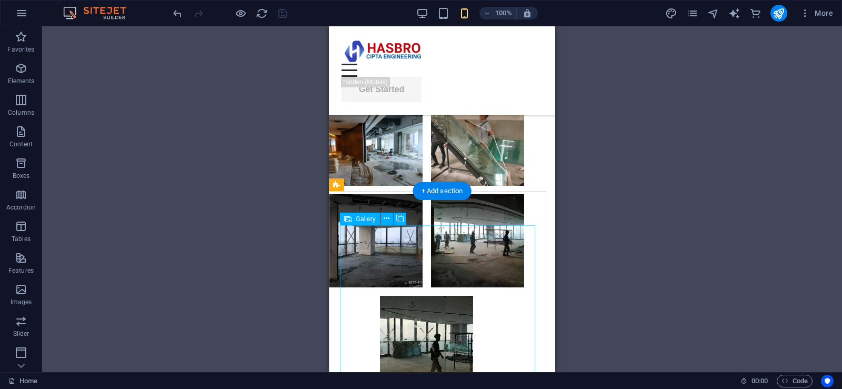
scroll to position [5337, 0]
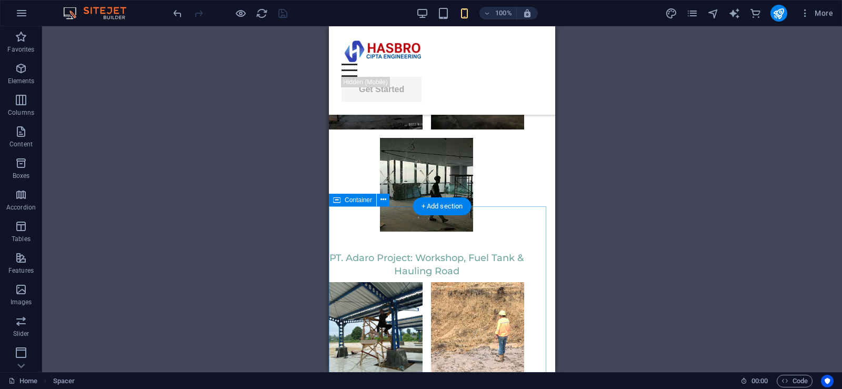
scroll to position [5600, 0]
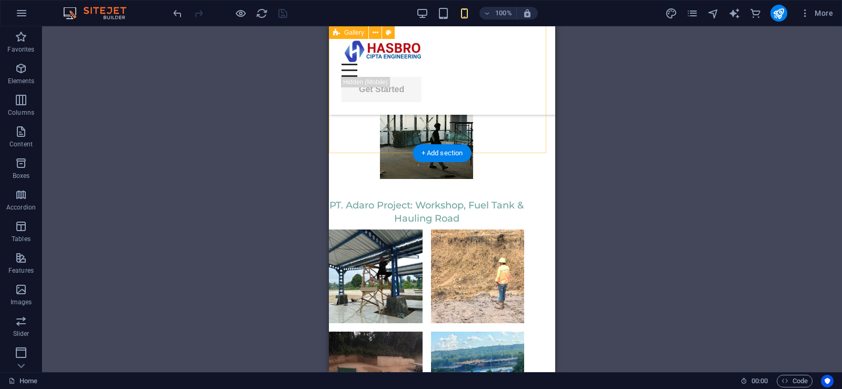
click at [542, 192] on div "PT. Adaro Project: Workshop, Fuel Tank & Hauling Road" at bounding box center [442, 309] width 226 height 234
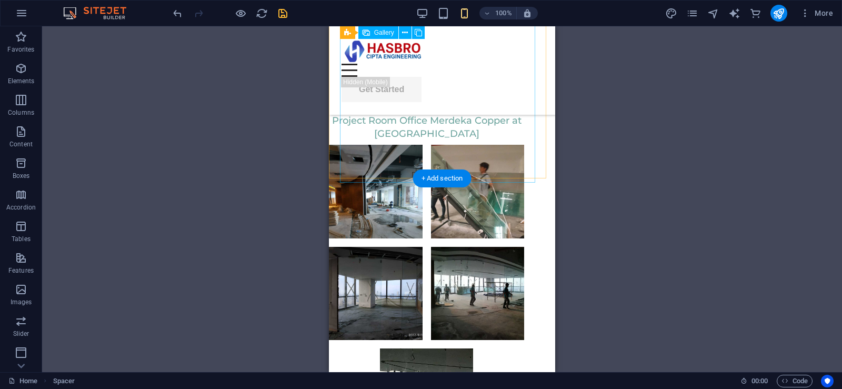
scroll to position [5390, 0]
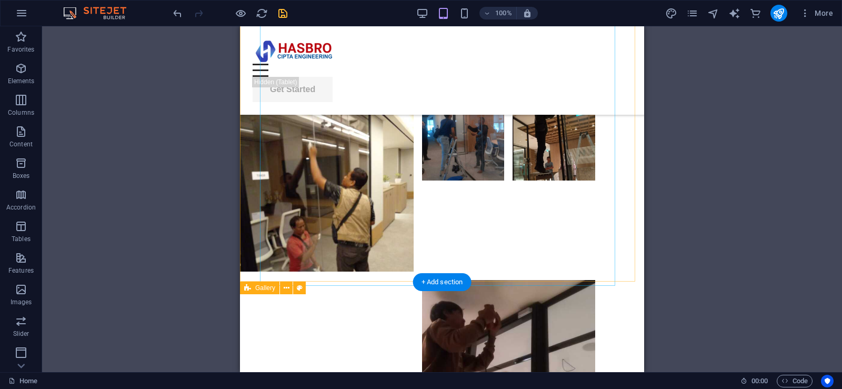
scroll to position [5091, 0]
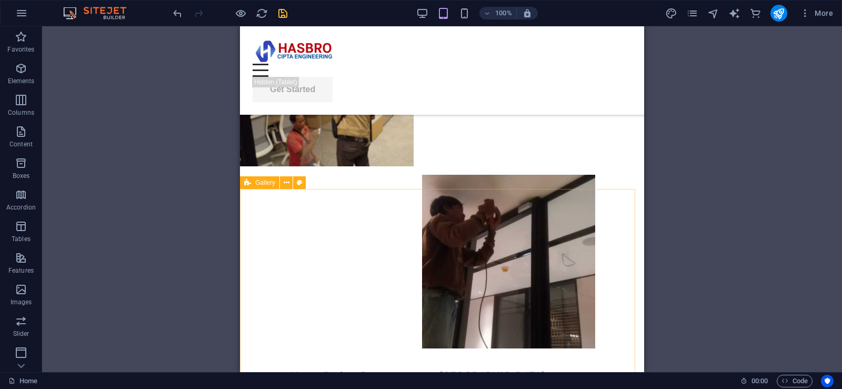
click at [257, 188] on div "Gallery" at bounding box center [259, 182] width 39 height 13
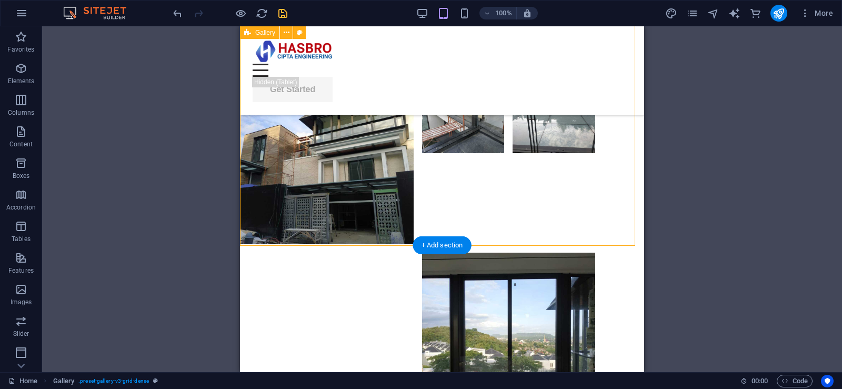
scroll to position [5460, 0]
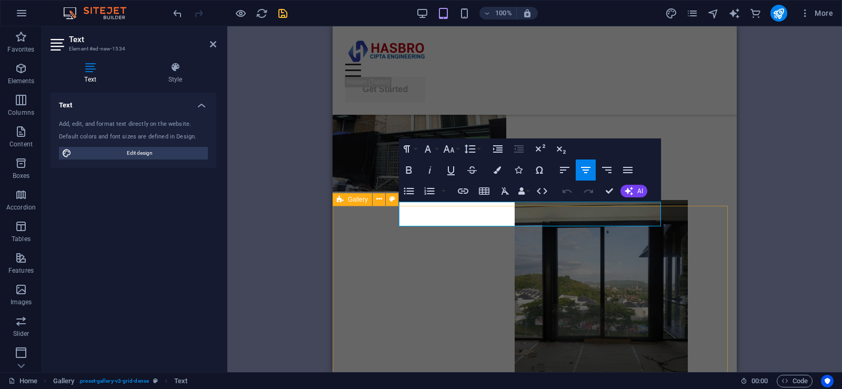
drag, startPoint x: 407, startPoint y: 220, endPoint x: 664, endPoint y: 214, distance: 256.9
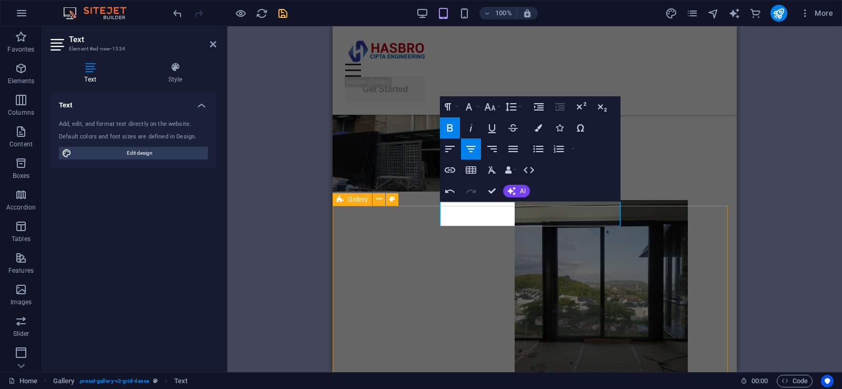
scroll to position [0, 1]
drag, startPoint x: 477, startPoint y: 218, endPoint x: 442, endPoint y: 218, distance: 35.8
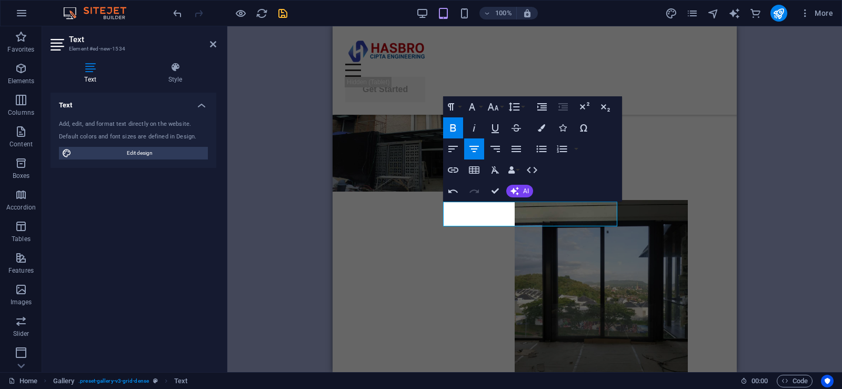
click at [779, 211] on div "H1 Banner Banner Container Menu Bar Menu Text Container H2 Text Container Image…" at bounding box center [534, 199] width 615 height 346
drag, startPoint x: 214, startPoint y: 45, endPoint x: 44, endPoint y: 70, distance: 171.9
click at [214, 45] on icon at bounding box center [213, 44] width 6 height 8
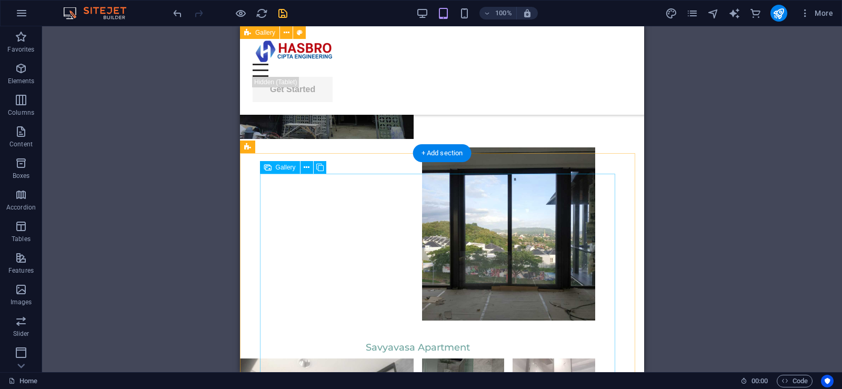
scroll to position [5617, 0]
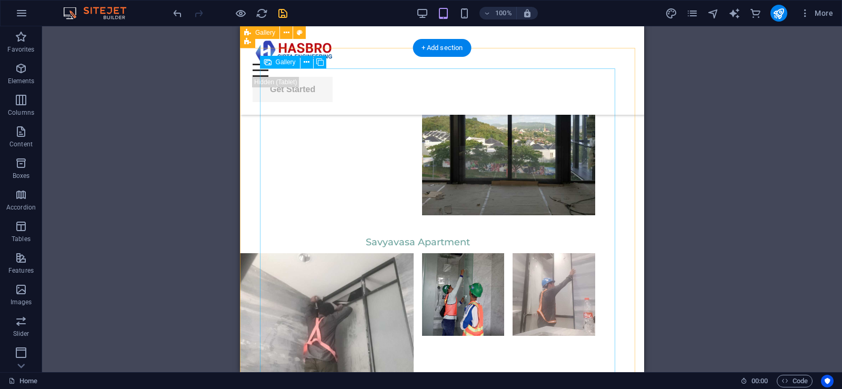
select select "4"
select select "%"
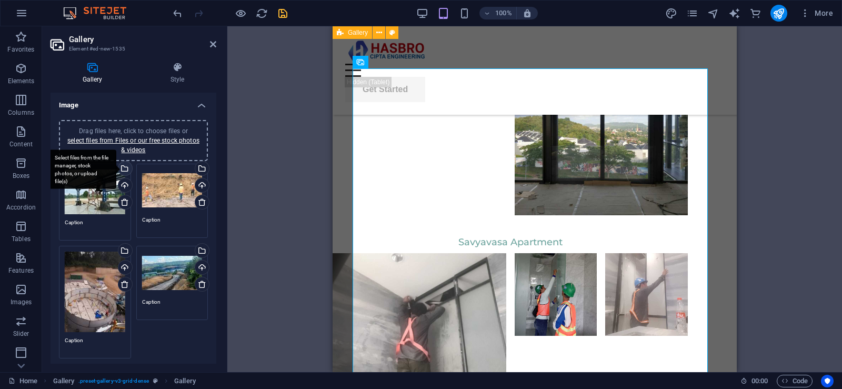
click at [127, 169] on div "Select files from the file manager, stock photos, or upload file(s)" at bounding box center [124, 170] width 16 height 16
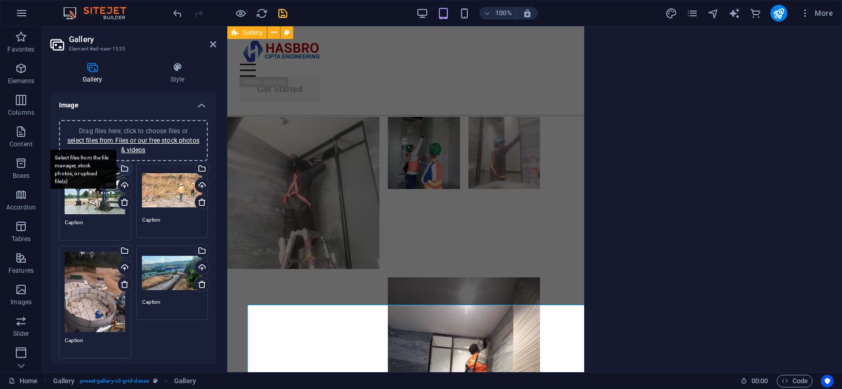
scroll to position [5381, 0]
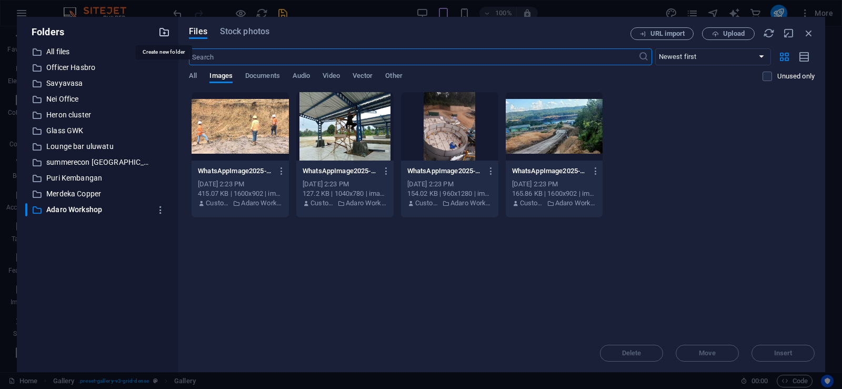
click at [164, 34] on icon "button" at bounding box center [164, 32] width 12 height 12
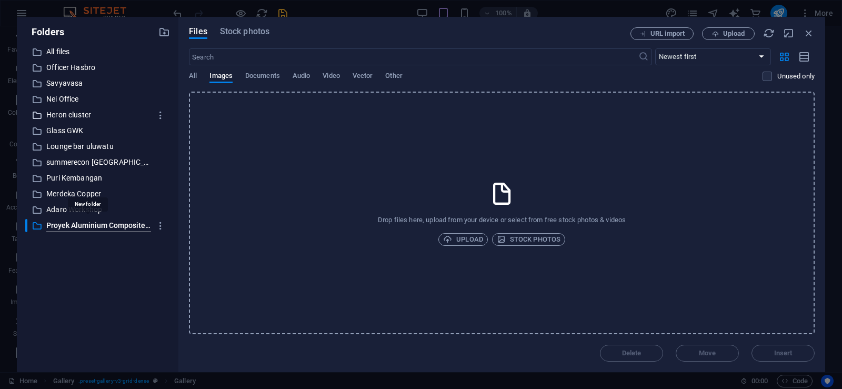
scroll to position [0, 16]
type input "Proyek Aluminium Composite Panel"
click at [85, 228] on p "Proyek Aluminium Composite Panel" at bounding box center [98, 225] width 104 height 12
click at [159, 227] on icon "button" at bounding box center [160, 226] width 11 height 11
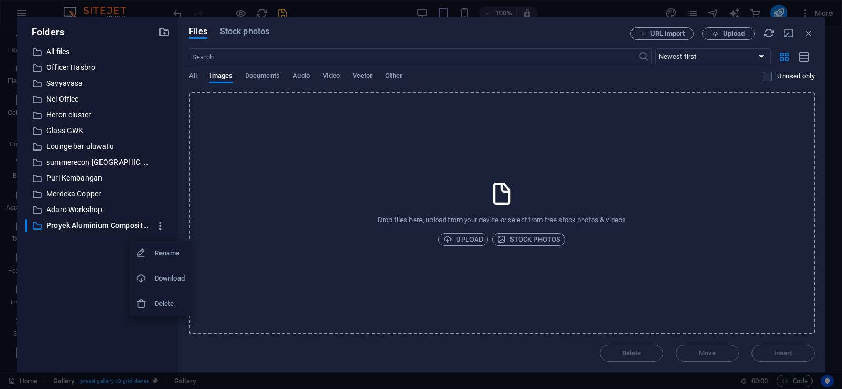
click at [176, 255] on h6 "Rename" at bounding box center [170, 253] width 30 height 13
click at [71, 225] on div "​ Proyek Aluminium Composite Panel Proyek Aluminium Composite Panel" at bounding box center [88, 225] width 126 height 13
click at [157, 228] on icon "button" at bounding box center [160, 226] width 11 height 11
drag, startPoint x: 61, startPoint y: 260, endPoint x: 75, endPoint y: 235, distance: 28.5
click at [62, 260] on div at bounding box center [421, 194] width 842 height 389
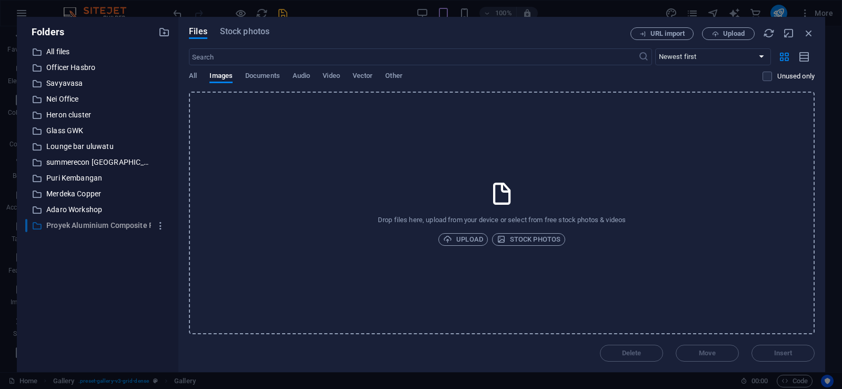
click at [82, 224] on p "Proyek Aluminium Composite Panel" at bounding box center [98, 225] width 104 height 12
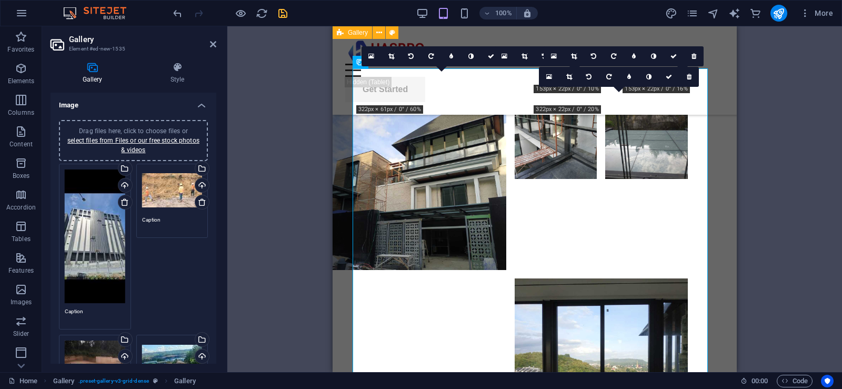
scroll to position [5617, 0]
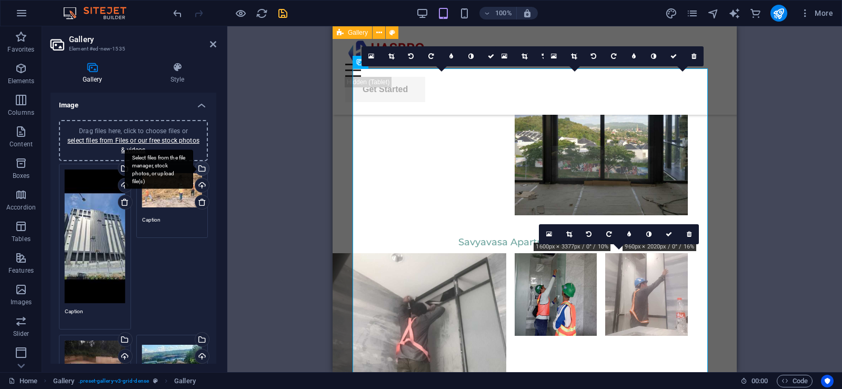
click at [199, 166] on div "Select files from the file manager, stock photos, or upload file(s)" at bounding box center [201, 170] width 16 height 16
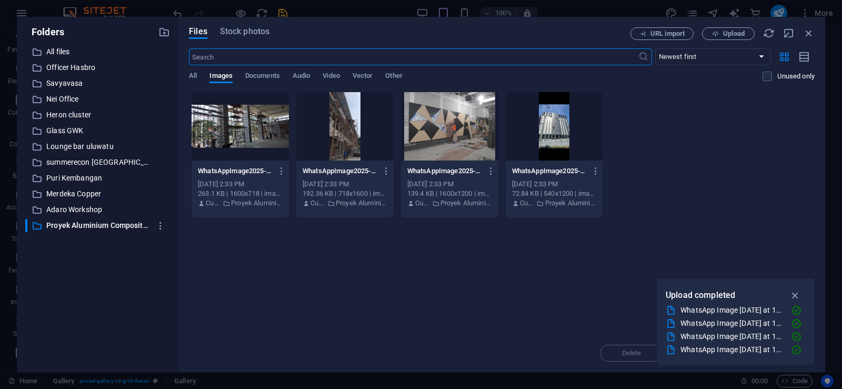
scroll to position [5381, 0]
click at [249, 144] on div at bounding box center [240, 126] width 97 height 68
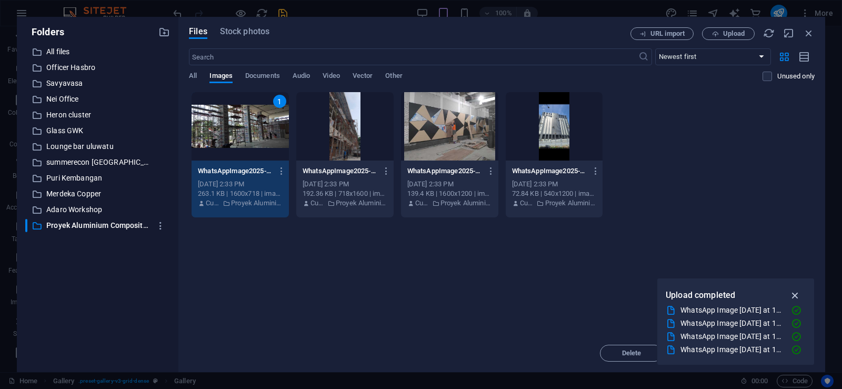
click at [798, 295] on icon "button" at bounding box center [795, 295] width 12 height 12
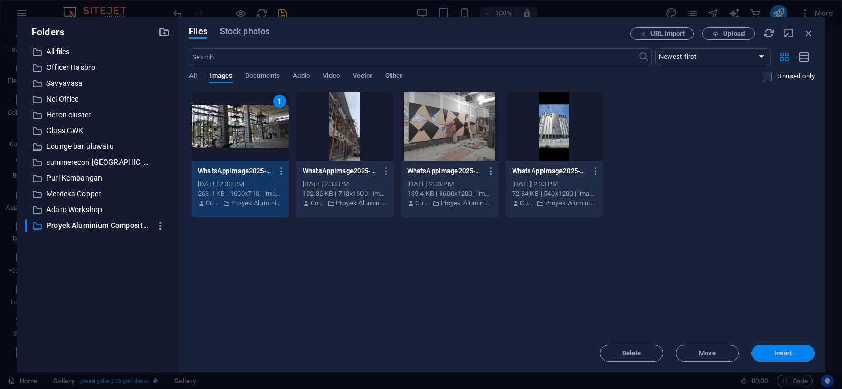
click at [789, 354] on span "Insert" at bounding box center [783, 353] width 18 height 6
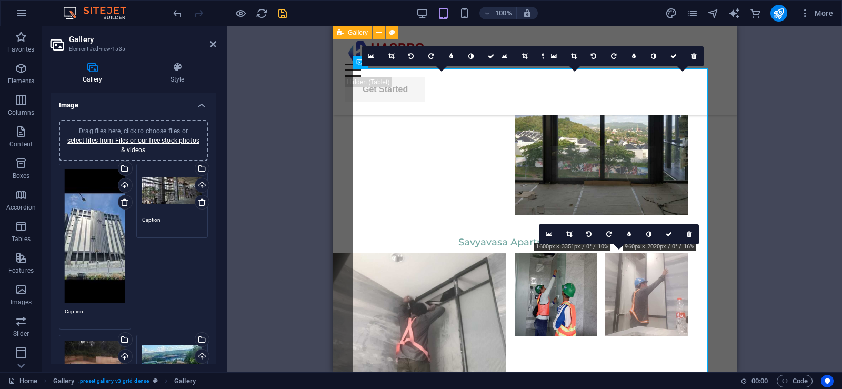
scroll to position [105, 0]
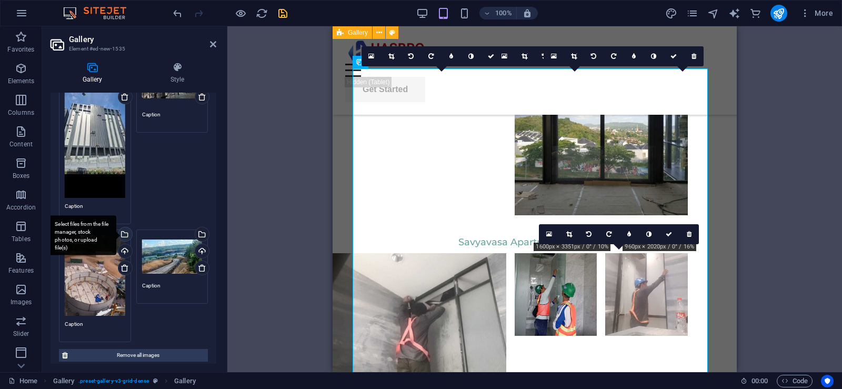
click at [124, 229] on div "Select files from the file manager, stock photos, or upload file(s)" at bounding box center [124, 235] width 16 height 16
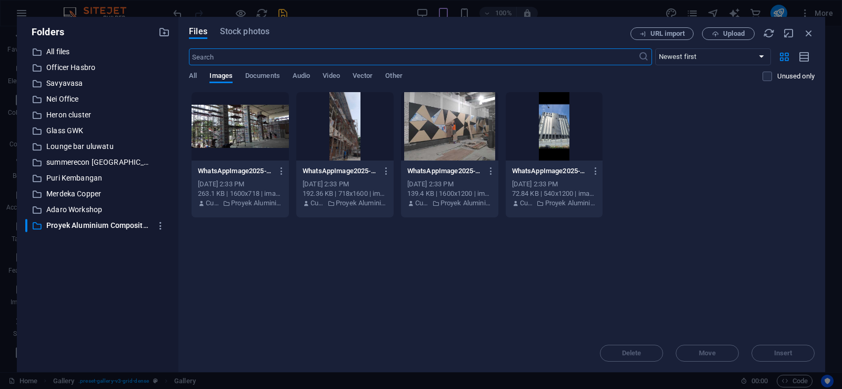
scroll to position [5381, 0]
click at [469, 143] on div at bounding box center [449, 126] width 97 height 68
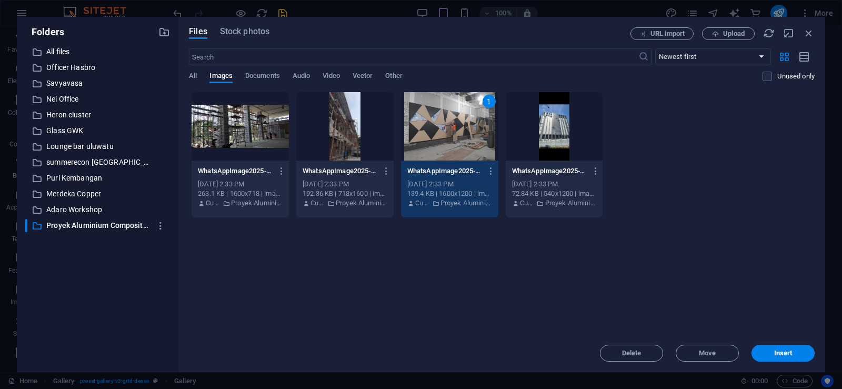
click at [360, 149] on div at bounding box center [344, 126] width 97 height 68
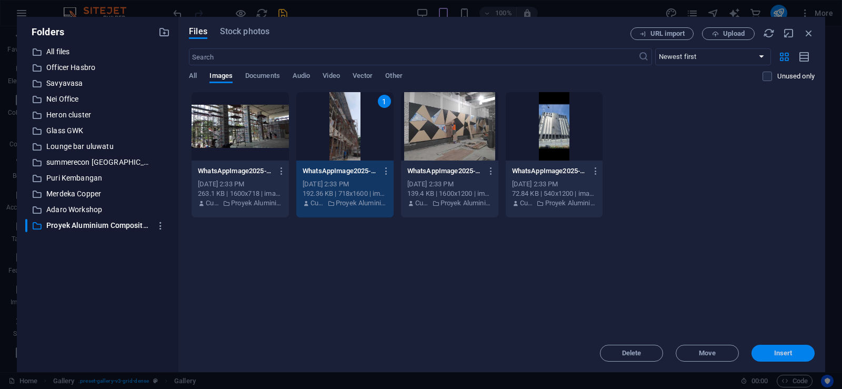
click at [792, 359] on button "Insert" at bounding box center [783, 353] width 63 height 17
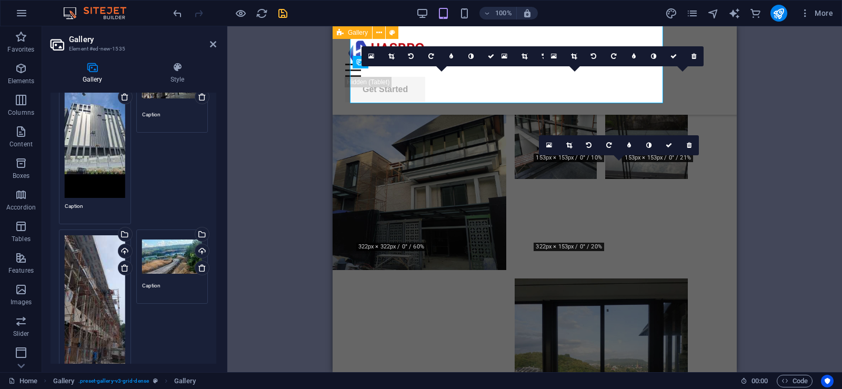
scroll to position [5617, 0]
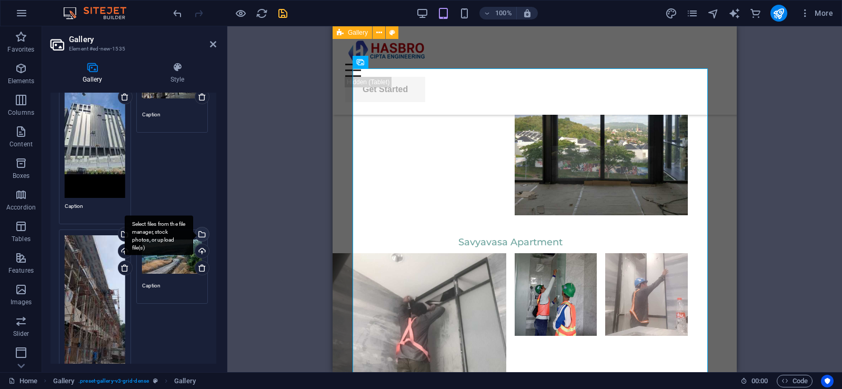
click at [203, 232] on div "Select files from the file manager, stock photos, or upload file(s)" at bounding box center [201, 235] width 16 height 16
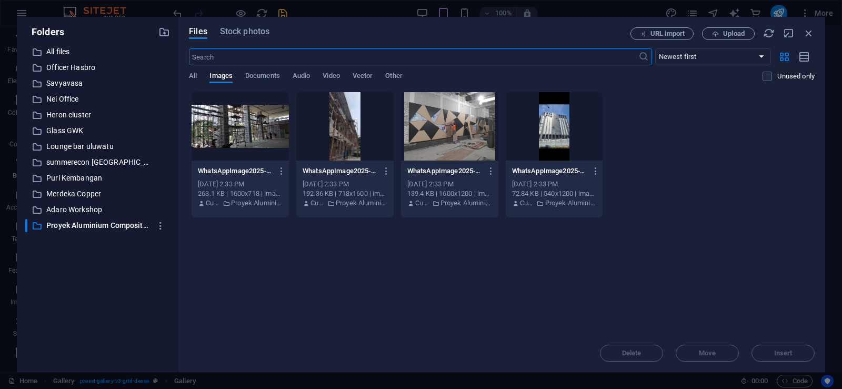
scroll to position [5381, 0]
click at [469, 164] on div "WhatsAppImage2025-09-06at14.56.29_570f52a3-uVBaTF0wDB2r_RWQ-9y-bA.jpg WhatsAppI…" at bounding box center [449, 171] width 85 height 17
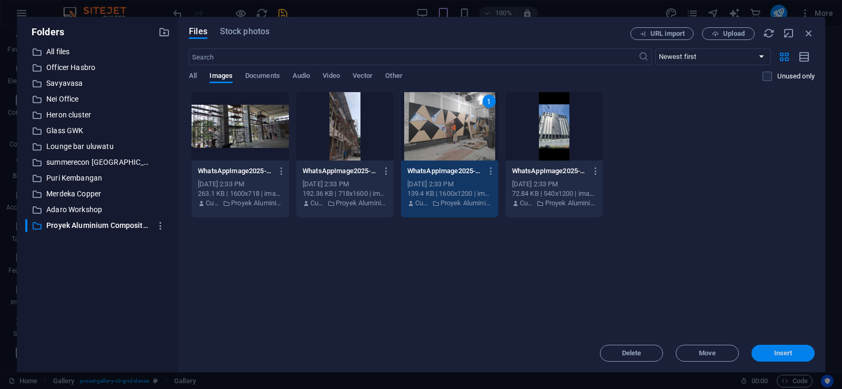
drag, startPoint x: 790, startPoint y: 353, endPoint x: 275, endPoint y: 218, distance: 532.0
click at [790, 353] on span "Insert" at bounding box center [783, 353] width 18 height 6
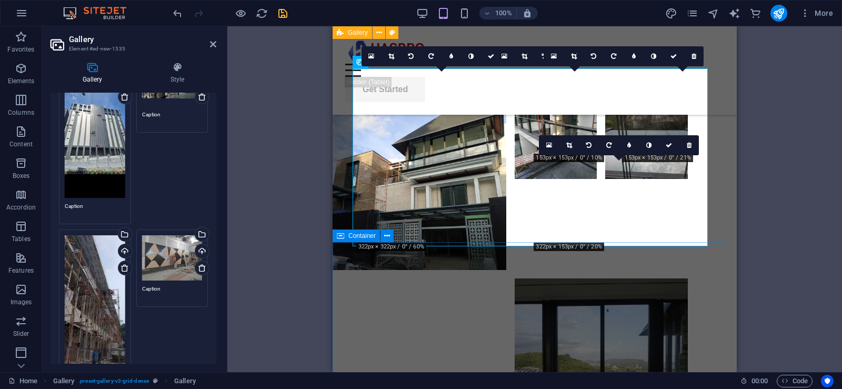
scroll to position [5617, 0]
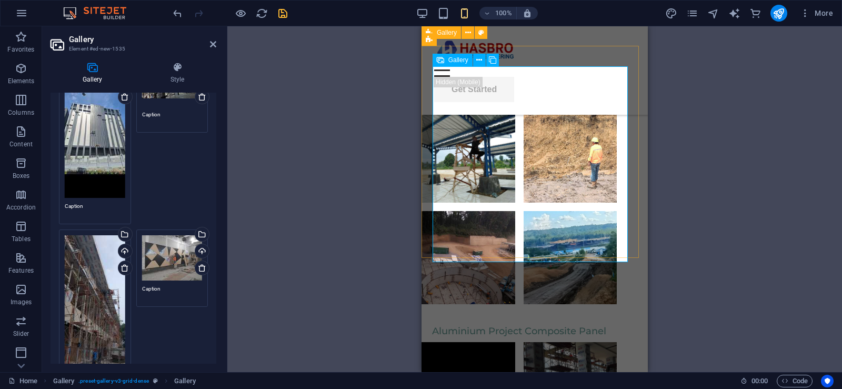
scroll to position [5668, 0]
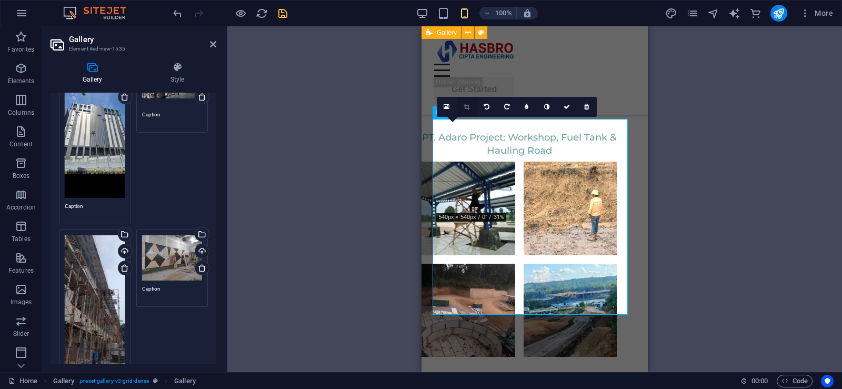
click at [466, 107] on icon at bounding box center [467, 107] width 6 height 6
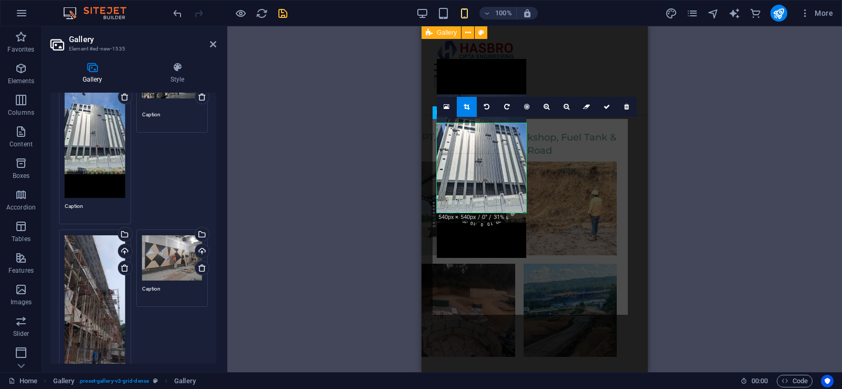
drag, startPoint x: 487, startPoint y: 184, endPoint x: 488, endPoint y: 119, distance: 64.2
click at [488, 119] on div at bounding box center [481, 158] width 89 height 199
click at [609, 104] on icon at bounding box center [607, 107] width 6 height 6
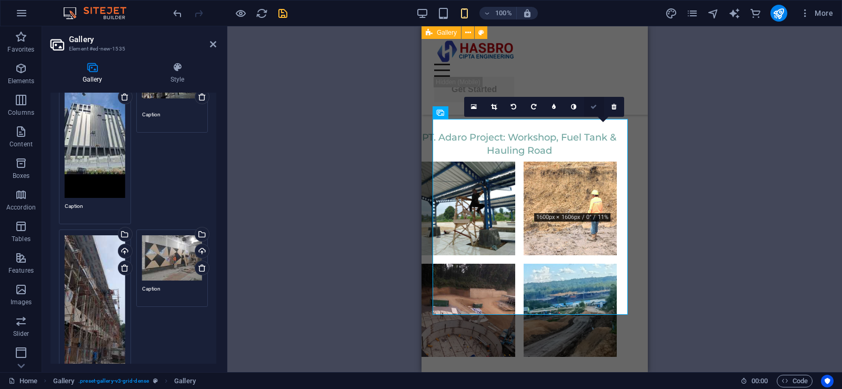
click at [596, 106] on icon at bounding box center [593, 107] width 6 height 6
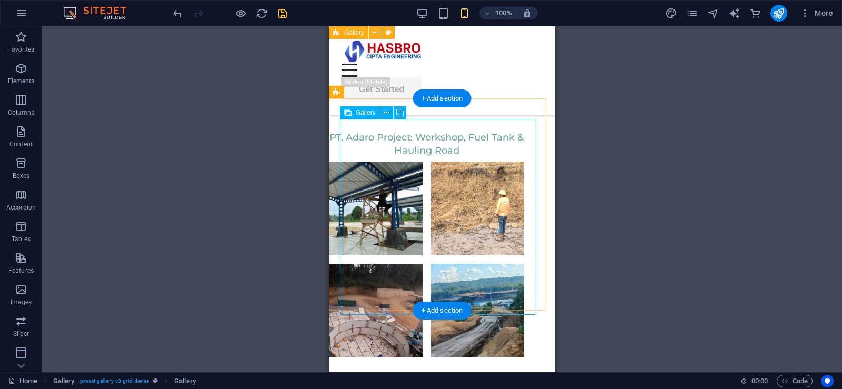
scroll to position [5721, 0]
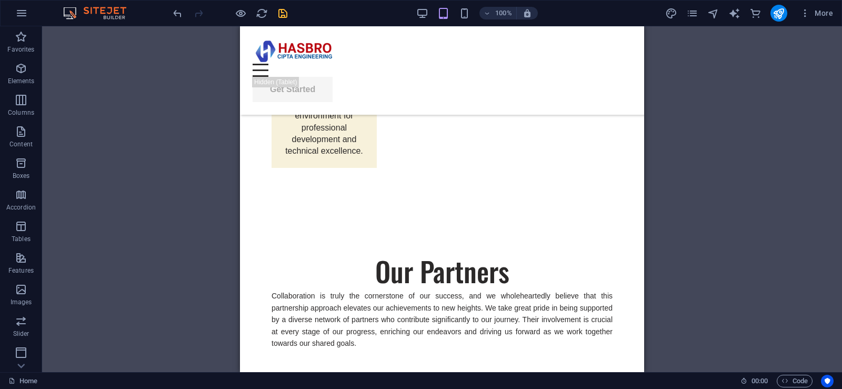
scroll to position [2467, 0]
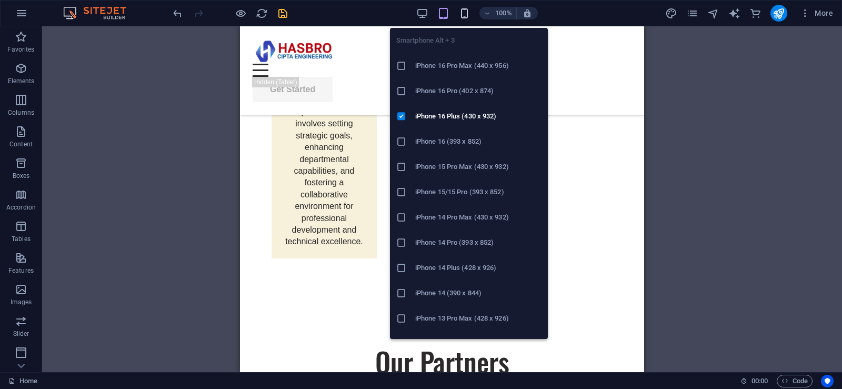
click at [373, 354] on icon "button" at bounding box center [202, 383] width 341 height 59
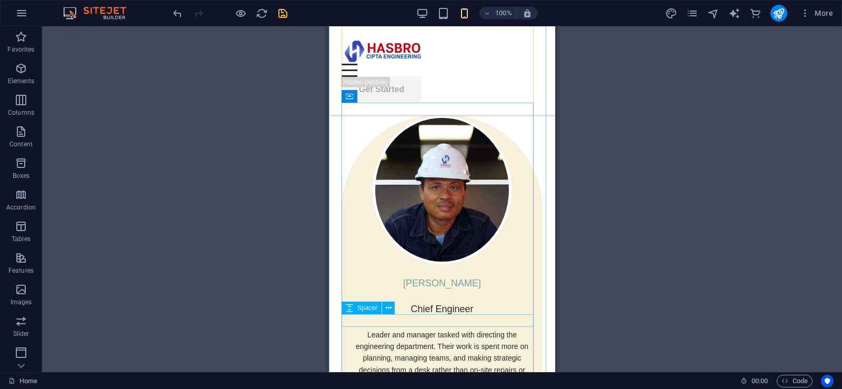
scroll to position [1912, 0]
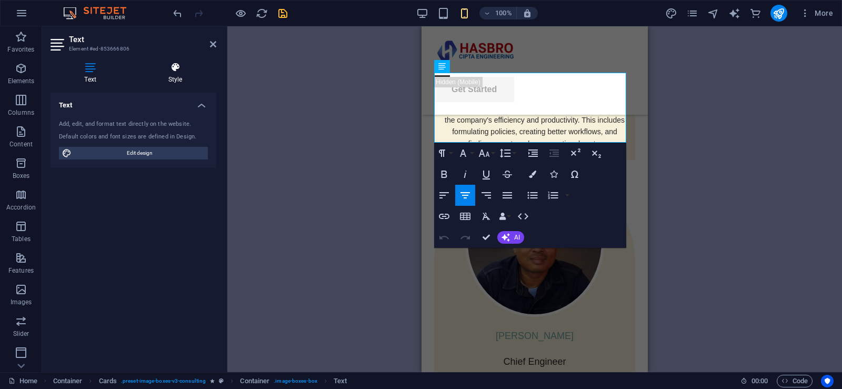
click at [173, 71] on icon at bounding box center [175, 67] width 82 height 11
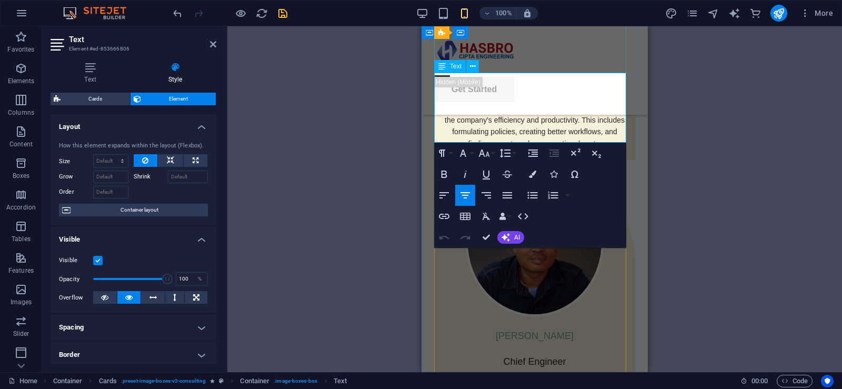
drag, startPoint x: 476, startPoint y: 90, endPoint x: 596, endPoint y: 126, distance: 125.7
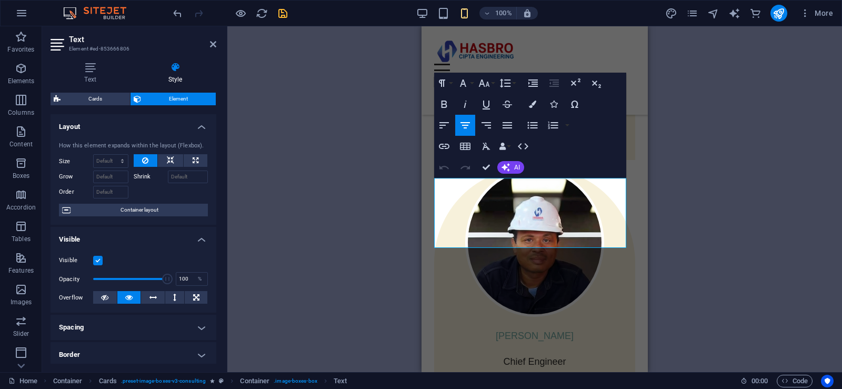
scroll to position [1807, 0]
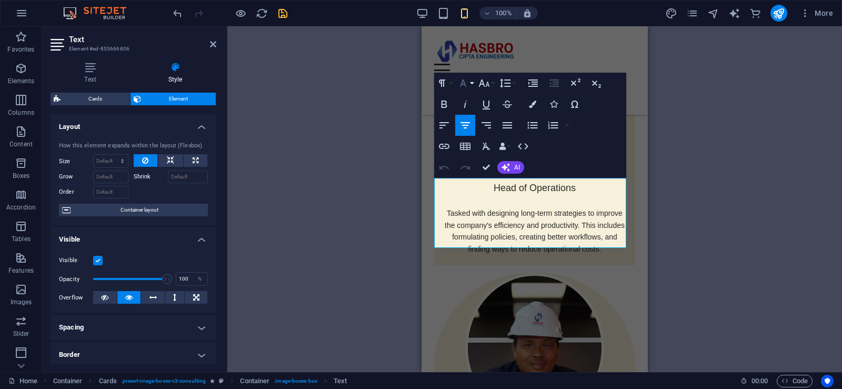
click at [472, 84] on button "Font Family" at bounding box center [465, 83] width 20 height 21
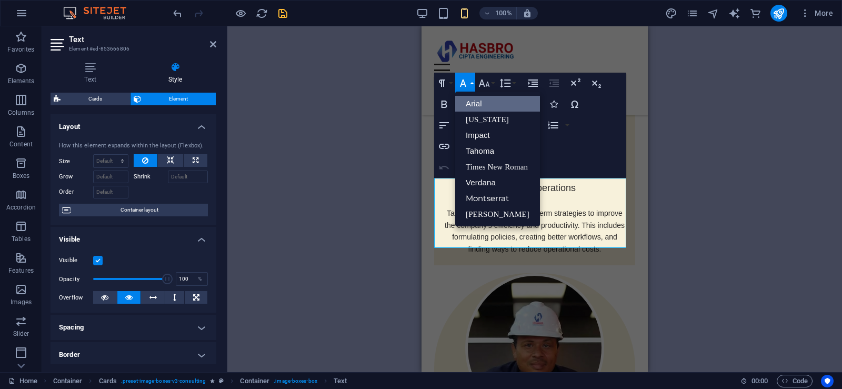
scroll to position [0, 0]
click at [472, 82] on button "Font Family" at bounding box center [465, 83] width 20 height 21
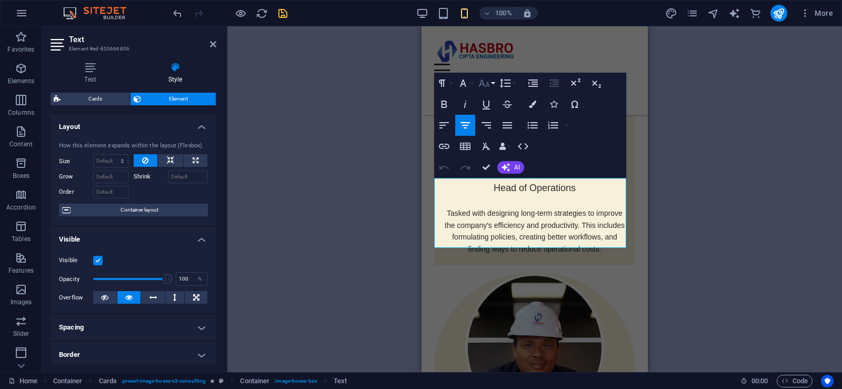
click at [490, 82] on button "Font Size" at bounding box center [486, 83] width 20 height 21
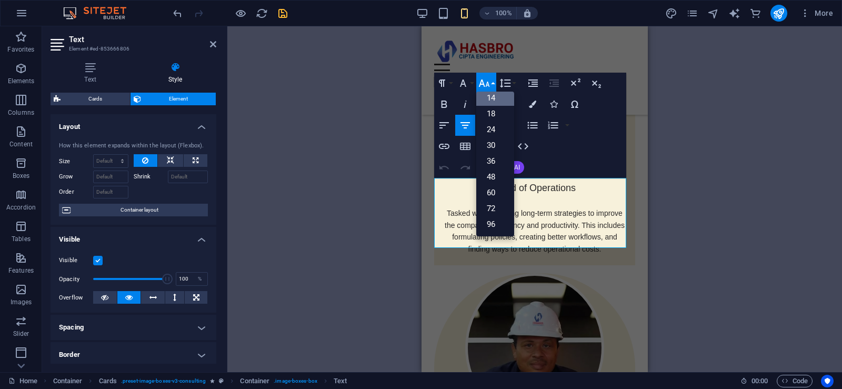
scroll to position [85, 0]
click at [495, 99] on link "14" at bounding box center [495, 98] width 38 height 16
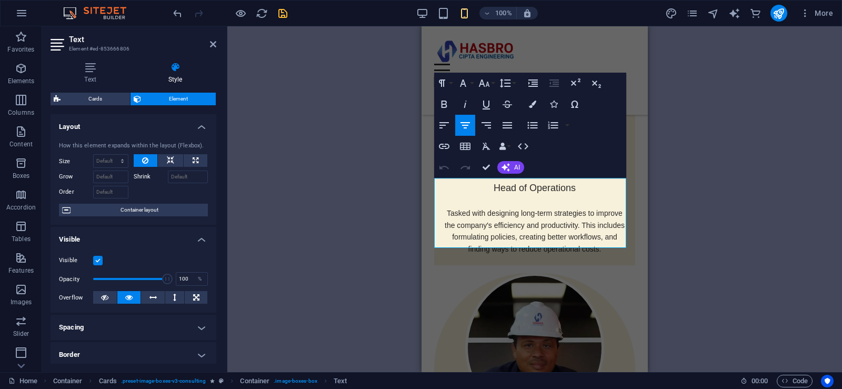
click at [690, 195] on div "Drag here to replace the existing content. Press “Ctrl” if you want to create a…" at bounding box center [534, 199] width 615 height 346
click at [696, 196] on div "Drag here to replace the existing content. Press “Ctrl” if you want to create a…" at bounding box center [534, 199] width 615 height 346
click at [210, 46] on icon at bounding box center [213, 44] width 6 height 8
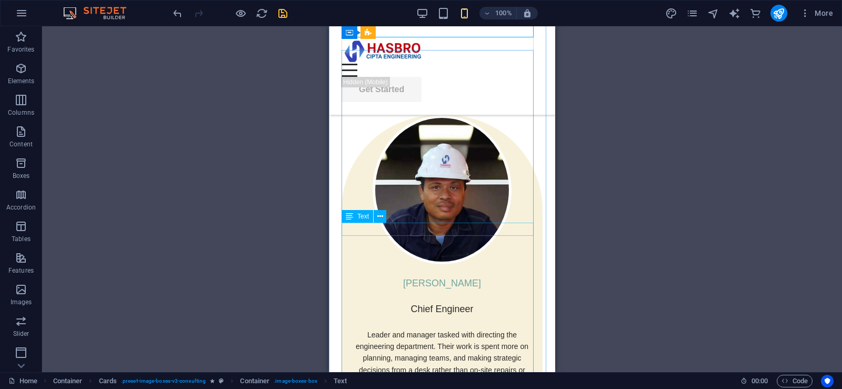
scroll to position [2070, 0]
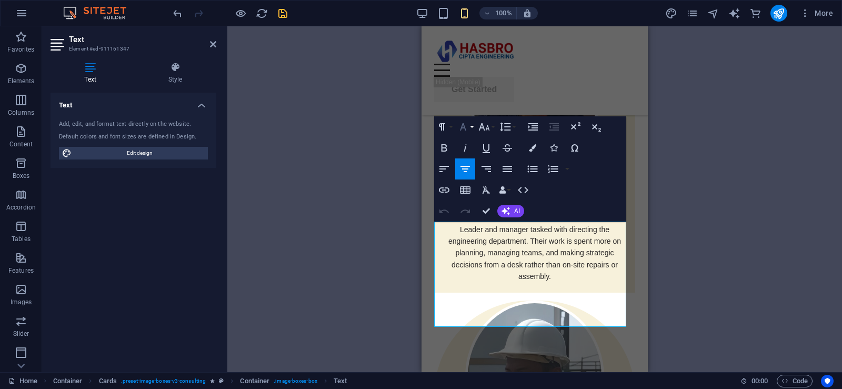
click at [469, 125] on button "Font Family" at bounding box center [465, 126] width 20 height 21
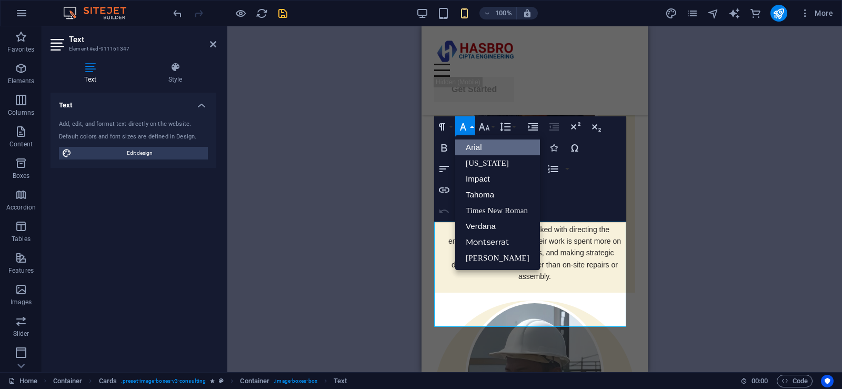
scroll to position [0, 0]
click at [478, 142] on link "Arial" at bounding box center [497, 147] width 85 height 16
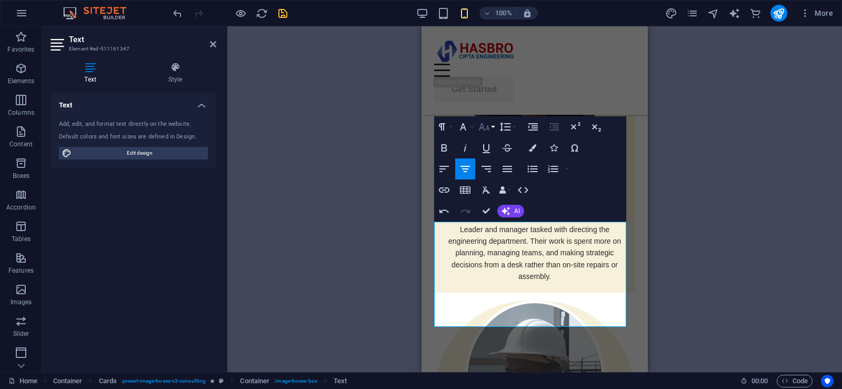
click at [491, 124] on button "Font Size" at bounding box center [486, 126] width 20 height 21
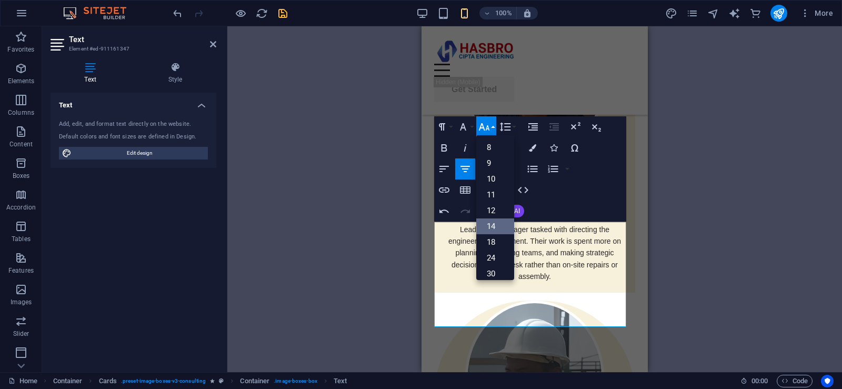
click at [502, 225] on link "14" at bounding box center [495, 226] width 38 height 16
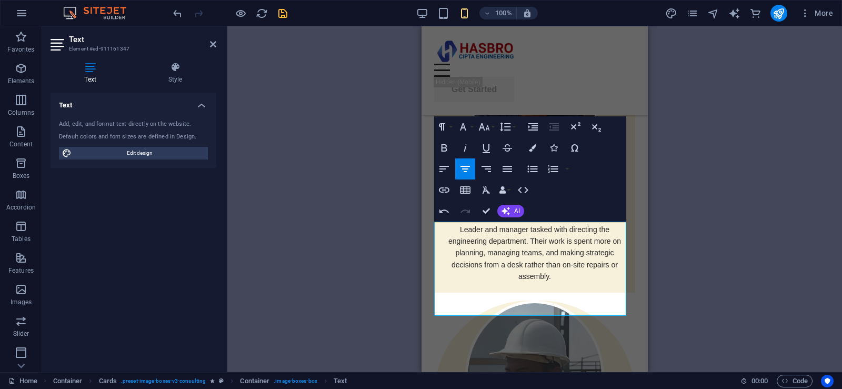
click at [332, 93] on div "Drag here to replace the existing content. Press “Ctrl” if you want to create a…" at bounding box center [534, 199] width 615 height 346
click at [215, 47] on icon at bounding box center [213, 44] width 6 height 8
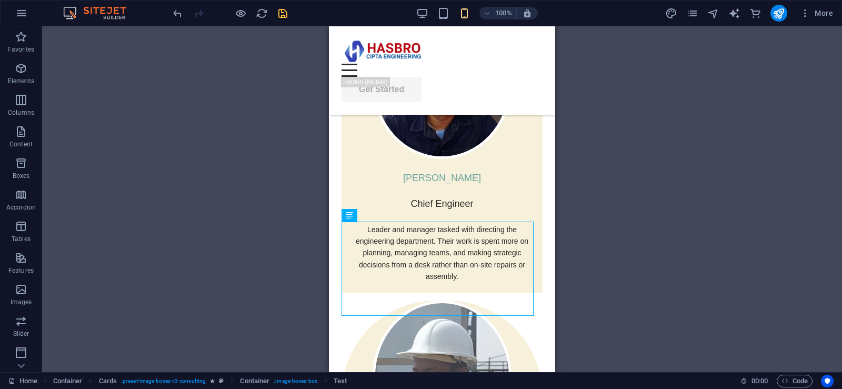
click at [644, 235] on div "Drag here to replace the existing content. Press “Ctrl” if you want to create a…" at bounding box center [442, 199] width 800 height 346
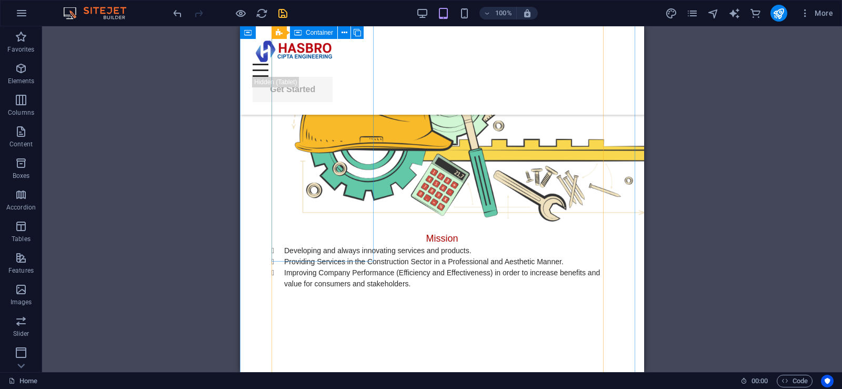
scroll to position [899, 0]
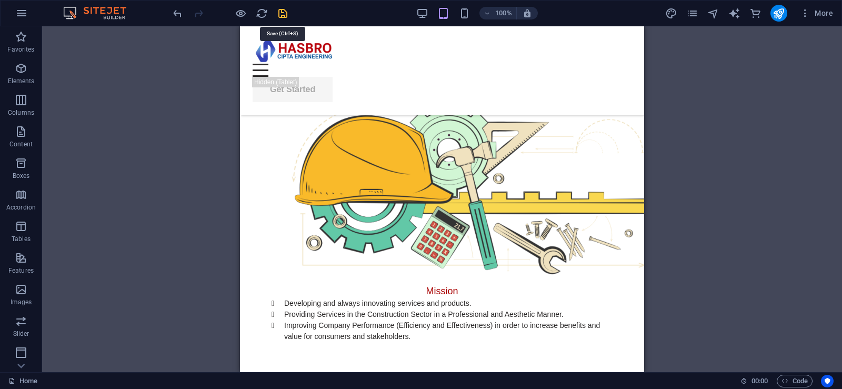
click at [282, 12] on icon "save" at bounding box center [283, 13] width 12 height 12
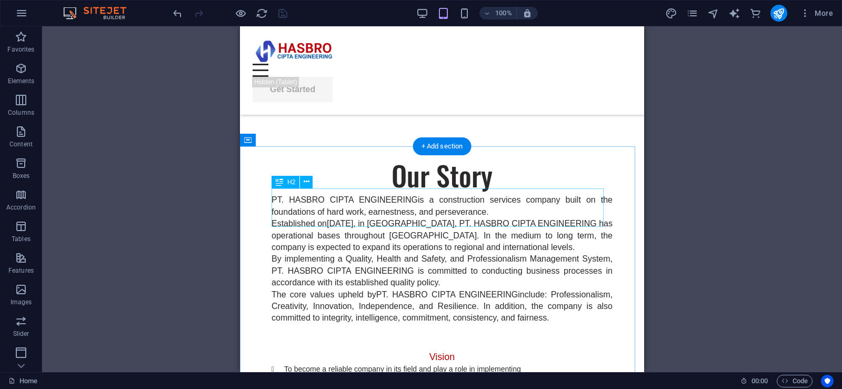
scroll to position [689, 0]
